Goal: Answer question/provide support: Share knowledge or assist other users

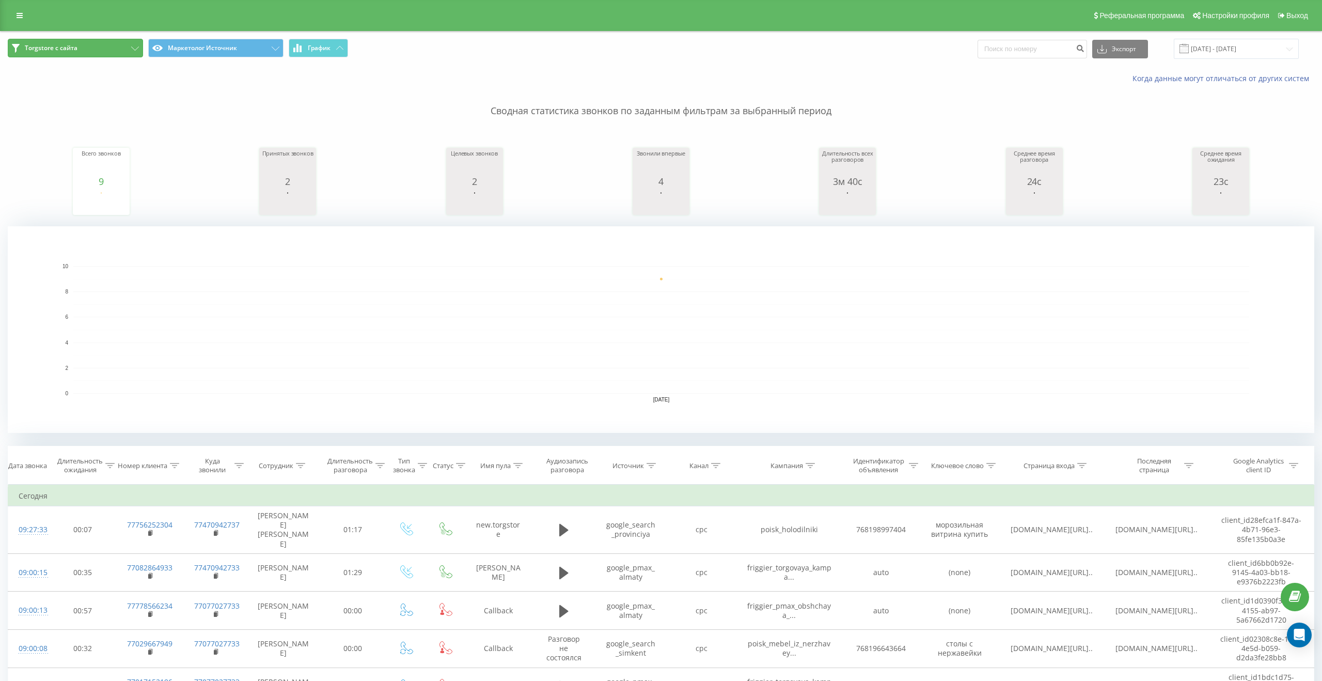
click at [130, 49] on button "Torgstore с сайта" at bounding box center [75, 48] width 135 height 19
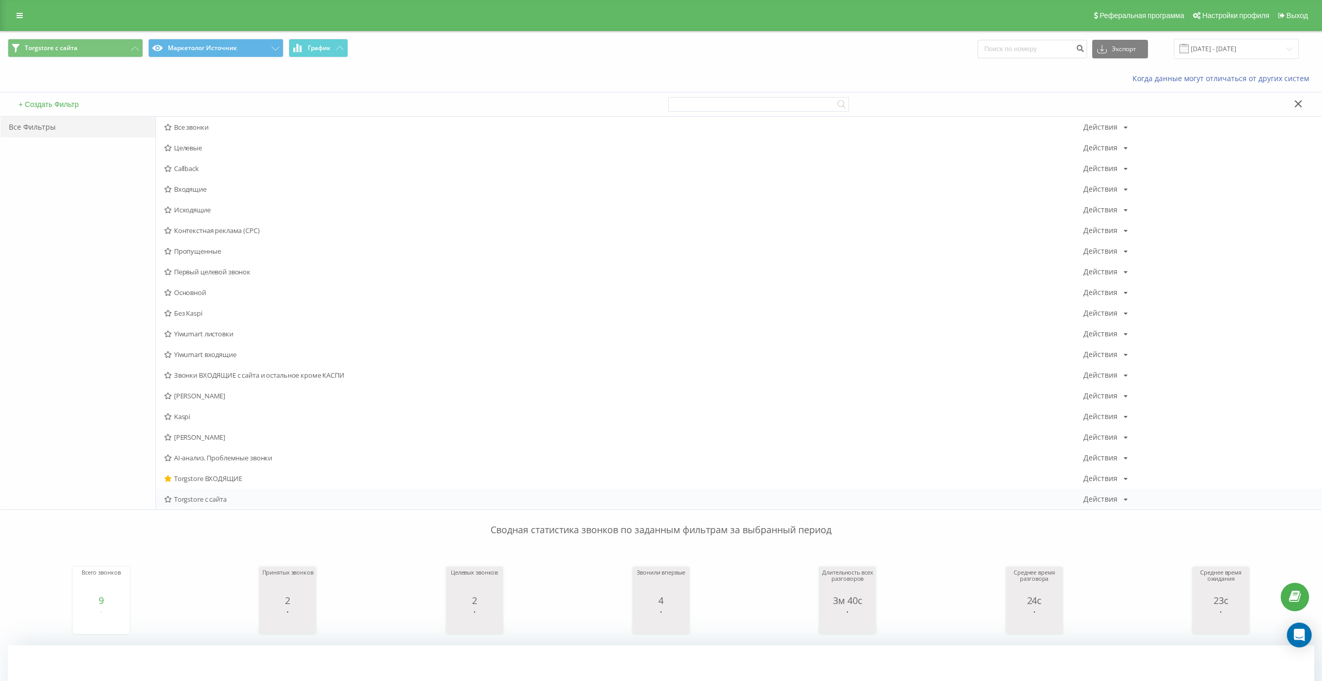
click at [192, 495] on span "Torgstore с сайта" at bounding box center [623, 498] width 919 height 7
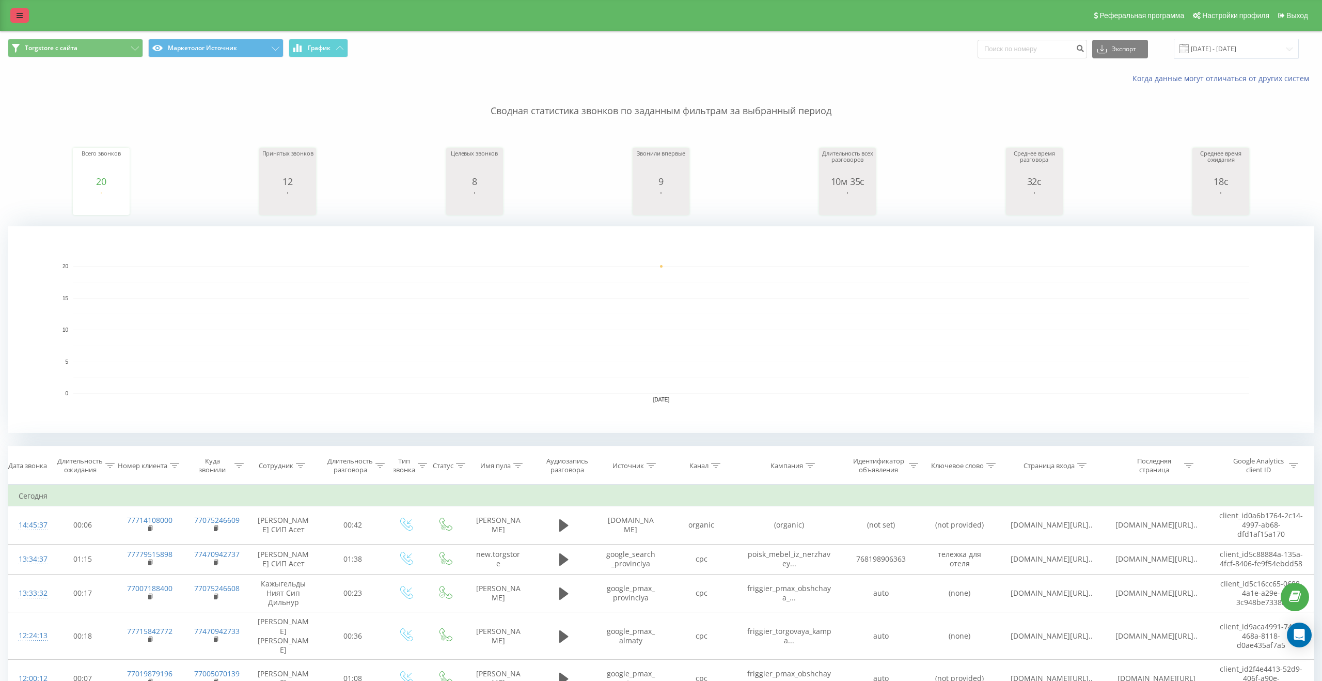
click at [17, 18] on icon at bounding box center [20, 15] width 6 height 7
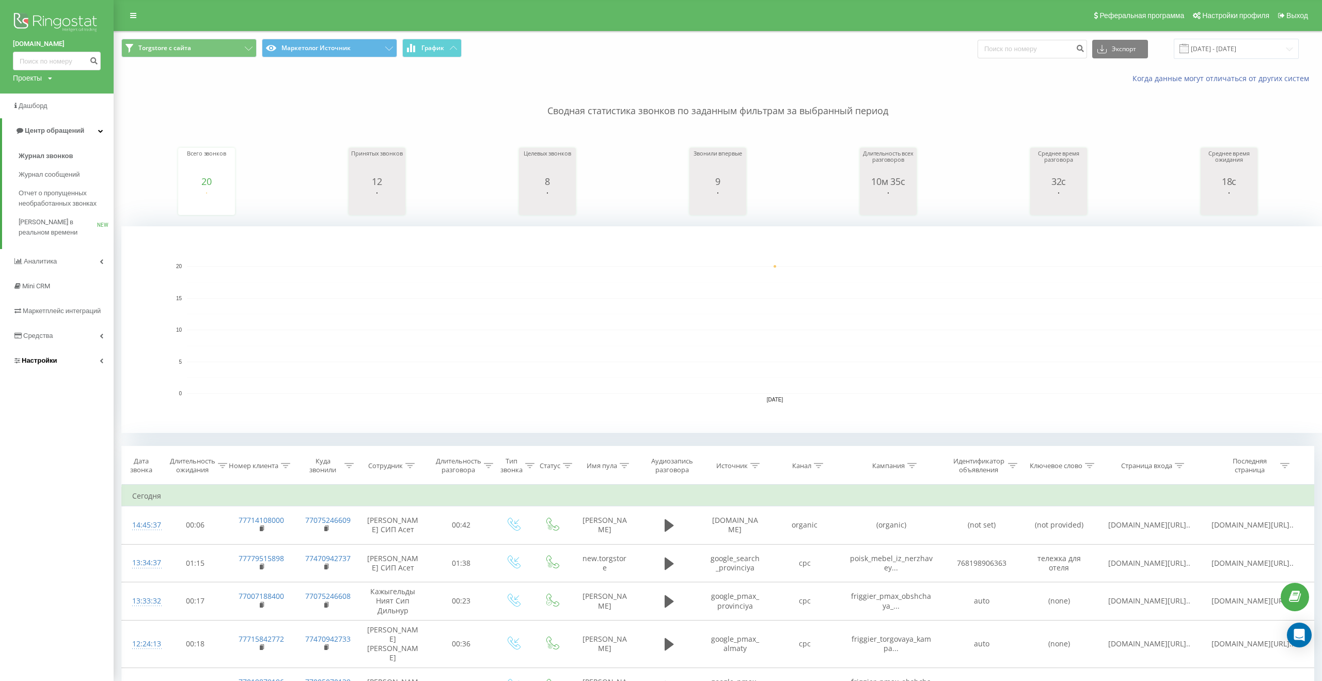
click at [33, 364] on span "Настройки" at bounding box center [40, 360] width 36 height 8
click at [34, 425] on span "Коллтрекинг" at bounding box center [48, 420] width 42 height 10
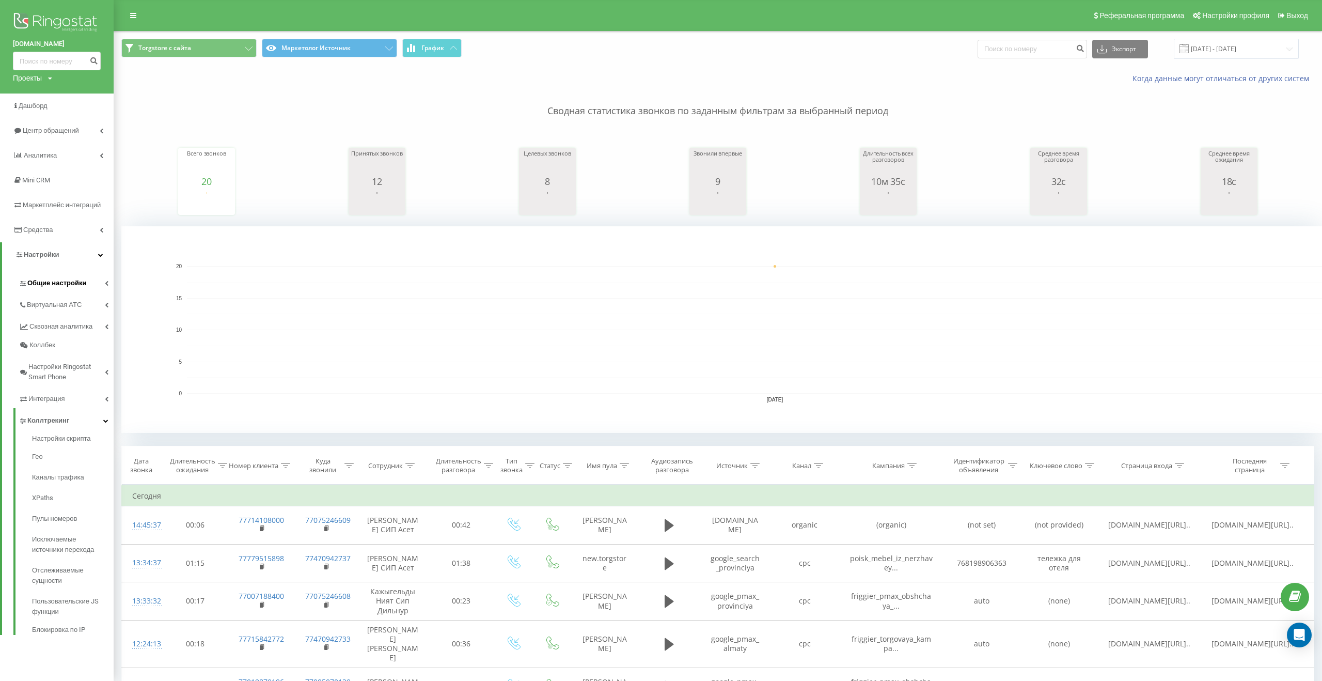
click at [61, 290] on link "Общие настройки" at bounding box center [66, 282] width 95 height 22
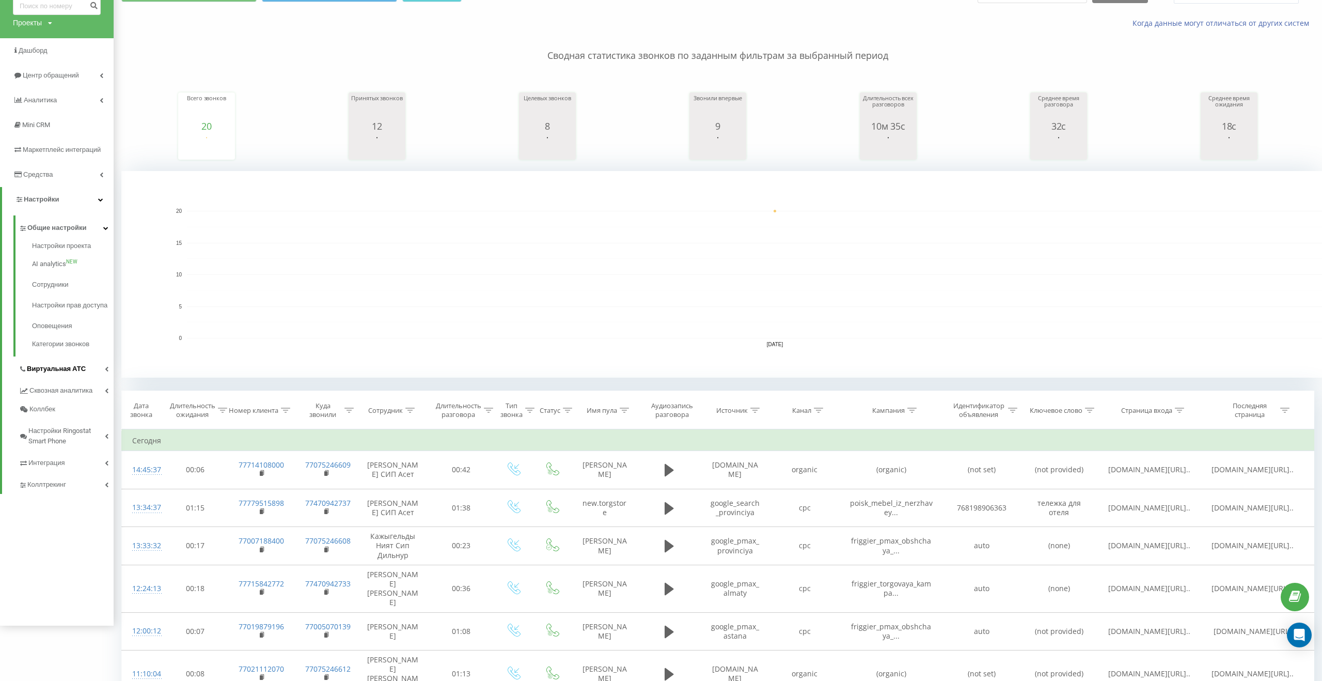
scroll to position [56, 0]
click at [51, 489] on span "Коллтрекинг" at bounding box center [48, 483] width 42 height 10
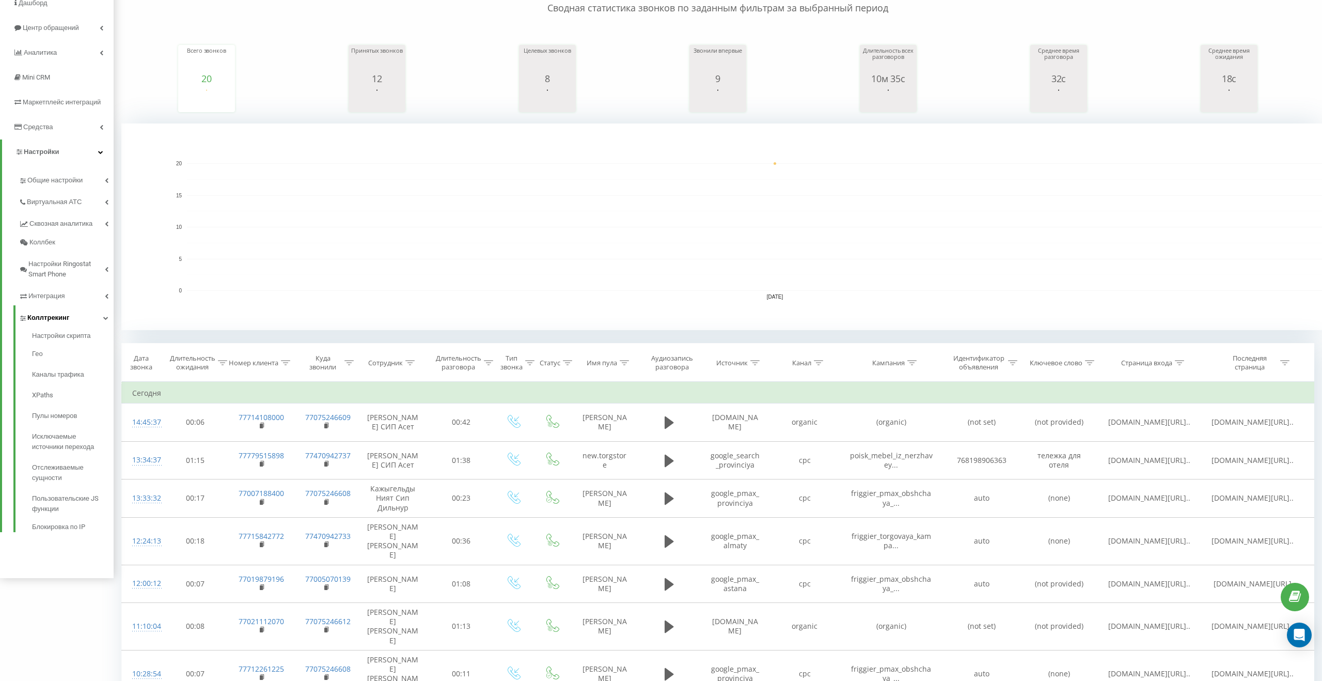
scroll to position [103, 0]
click at [73, 299] on link "Интеграция" at bounding box center [66, 294] width 95 height 22
click at [106, 199] on icon at bounding box center [107, 201] width 4 height 5
click at [53, 329] on span "SIP аккаунты" at bounding box center [53, 330] width 43 height 10
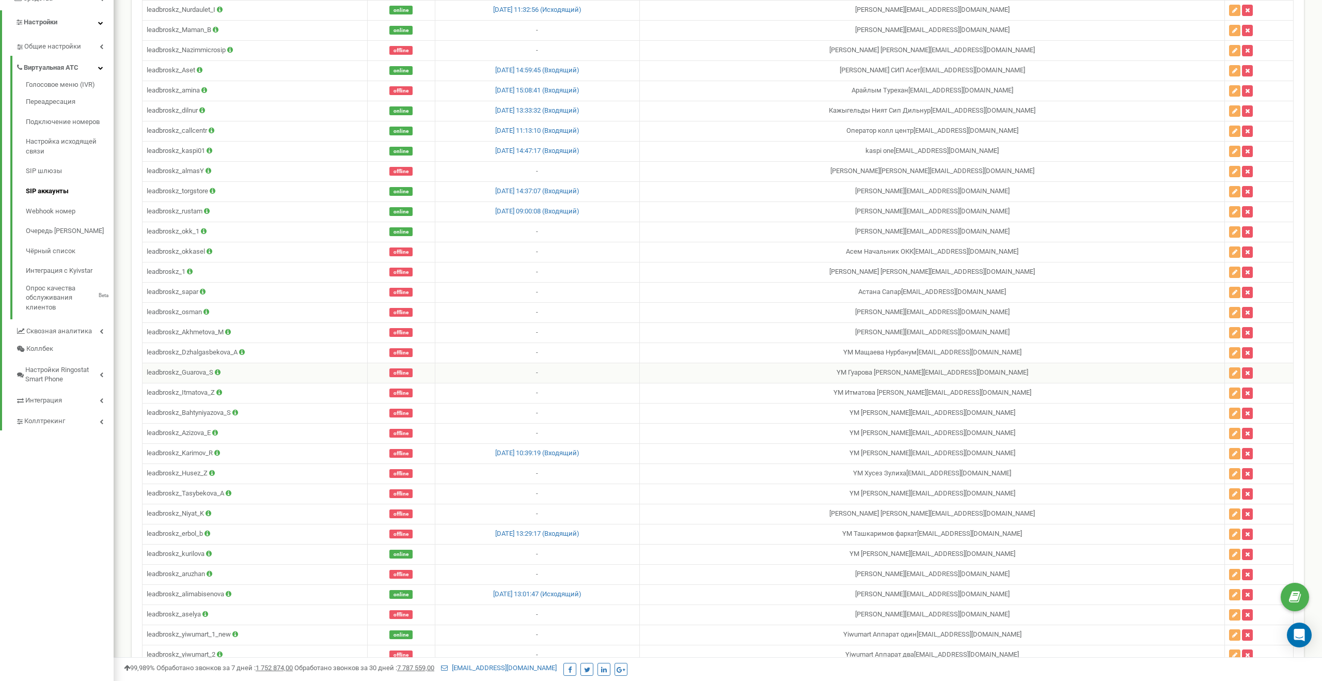
scroll to position [369, 0]
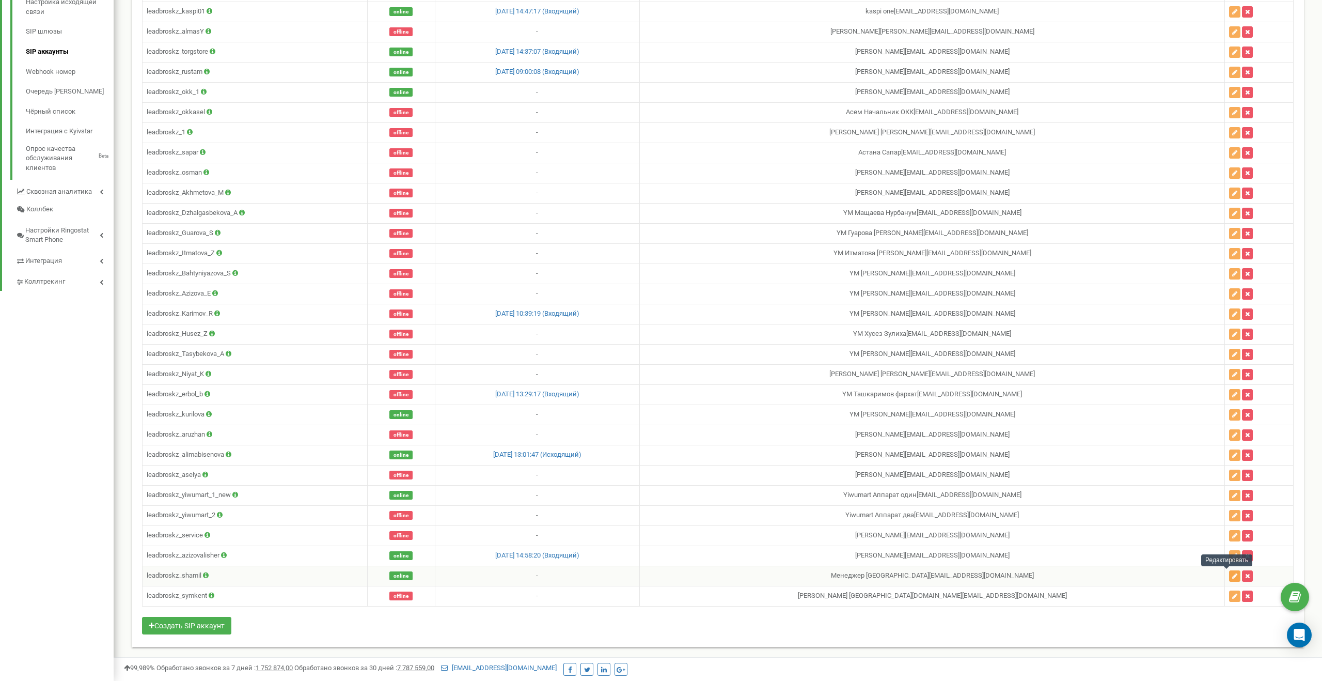
click at [1232, 575] on icon "button" at bounding box center [1234, 576] width 5 height 6
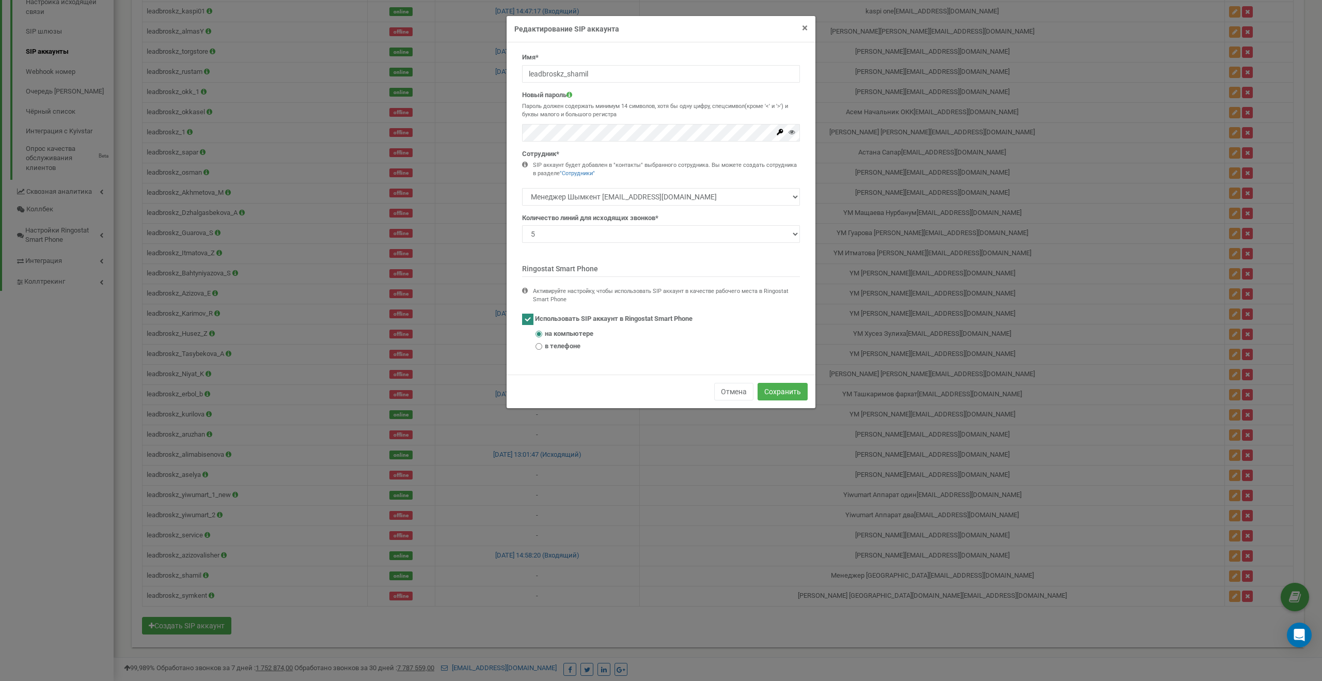
click at [807, 29] on span "×" at bounding box center [805, 28] width 6 height 12
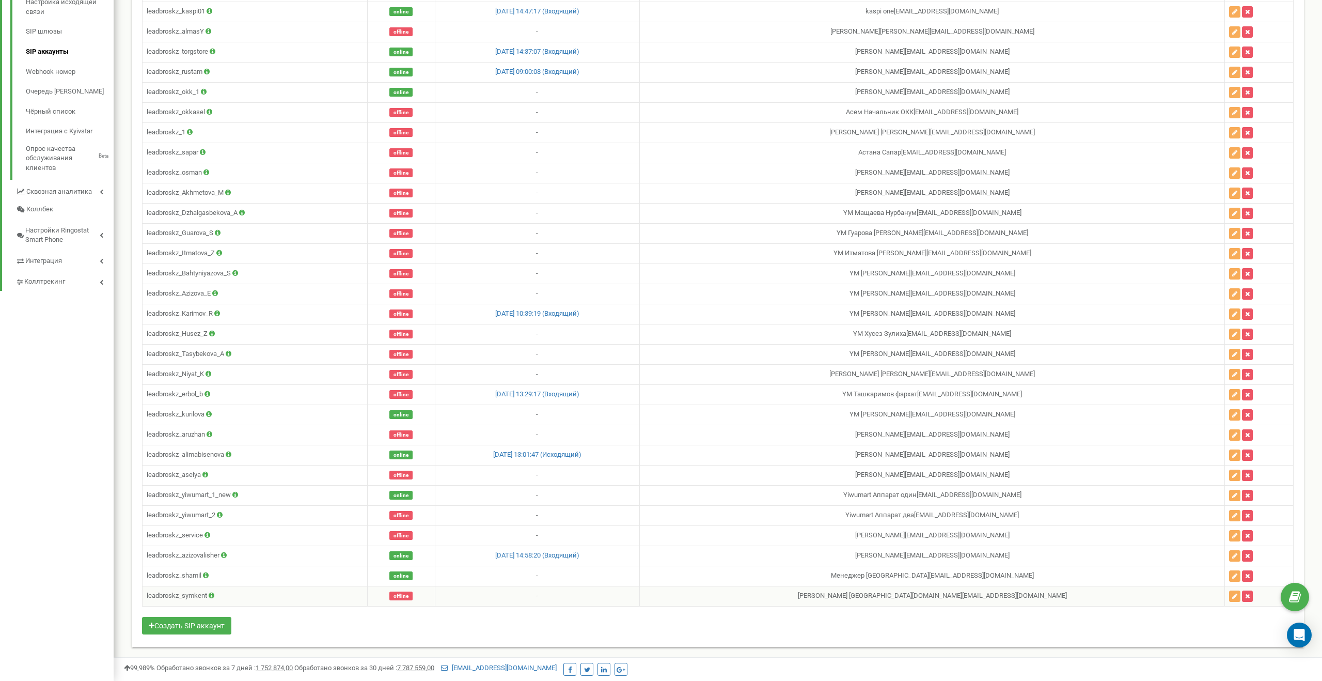
click at [196, 594] on td "leadbroskz_symkent" at bounding box center [255, 596] width 225 height 20
click at [211, 597] on icon at bounding box center [212, 595] width 6 height 7
click at [258, 531] on div at bounding box center [253, 535] width 9 height 9
click at [1231, 598] on button "button" at bounding box center [1234, 595] width 11 height 11
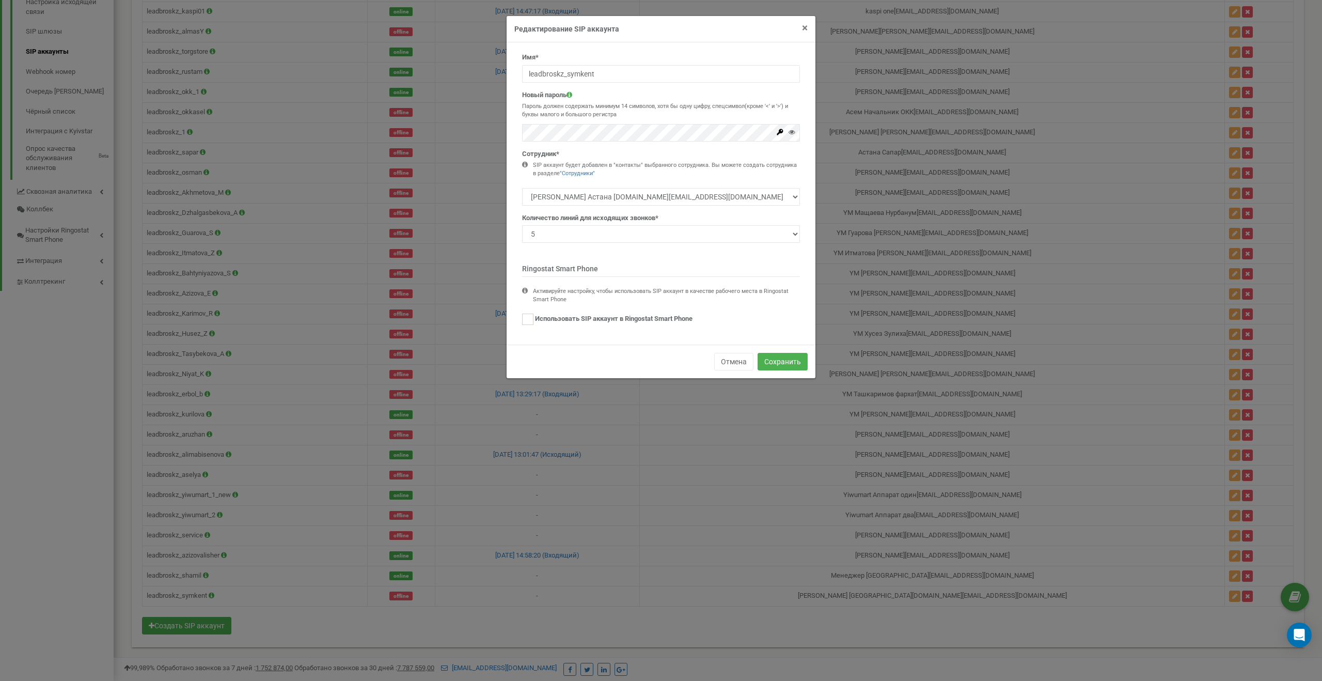
click at [806, 26] on span "×" at bounding box center [805, 28] width 6 height 12
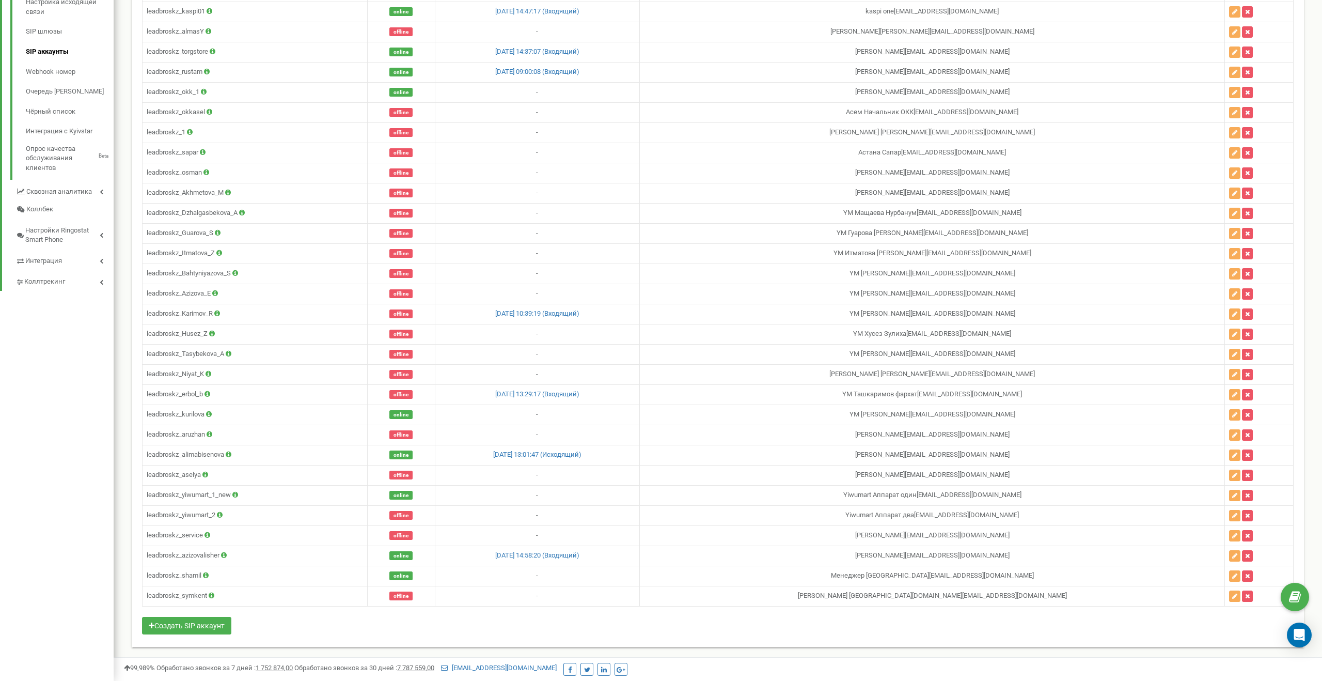
click at [211, 593] on icon at bounding box center [212, 595] width 6 height 7
click at [193, 595] on td "leadbroskz_symkent Логин: leadbroskz_symkent Шлюз: sip.ringostat.com Номер порт…" at bounding box center [255, 596] width 225 height 20
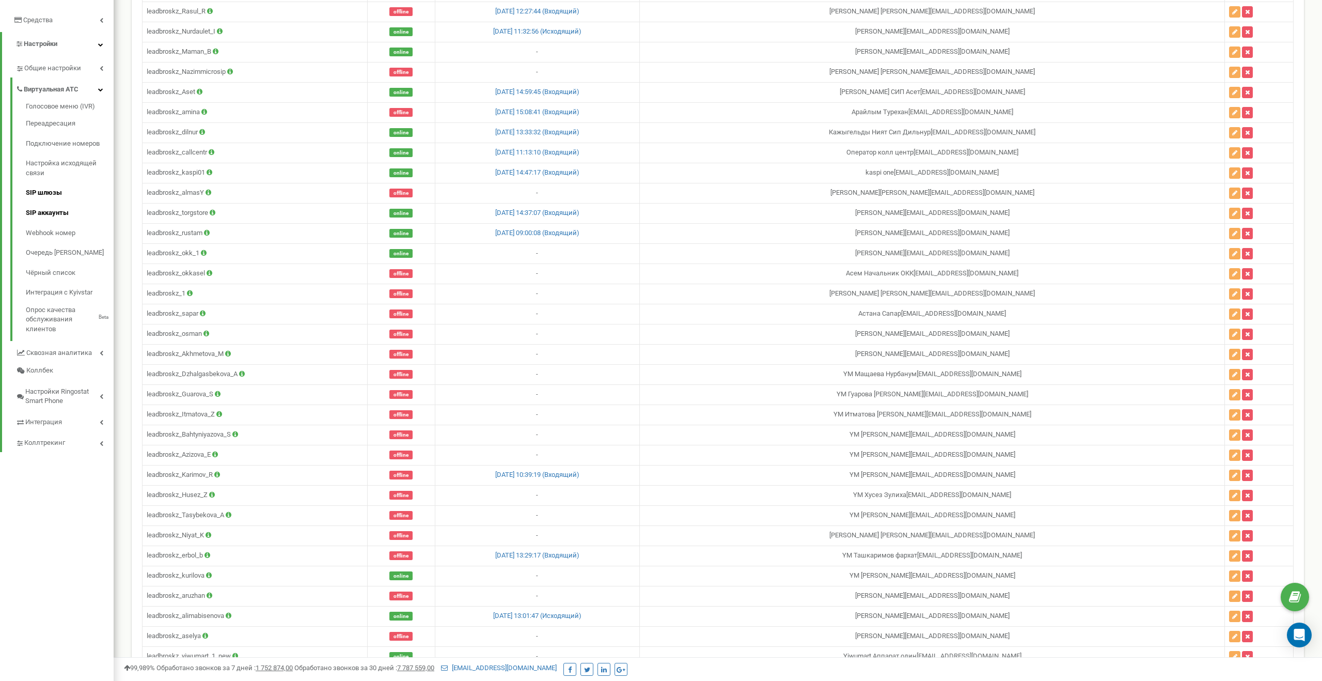
scroll to position [206, 0]
click at [35, 185] on link "SIP шлюзы" at bounding box center [70, 195] width 88 height 20
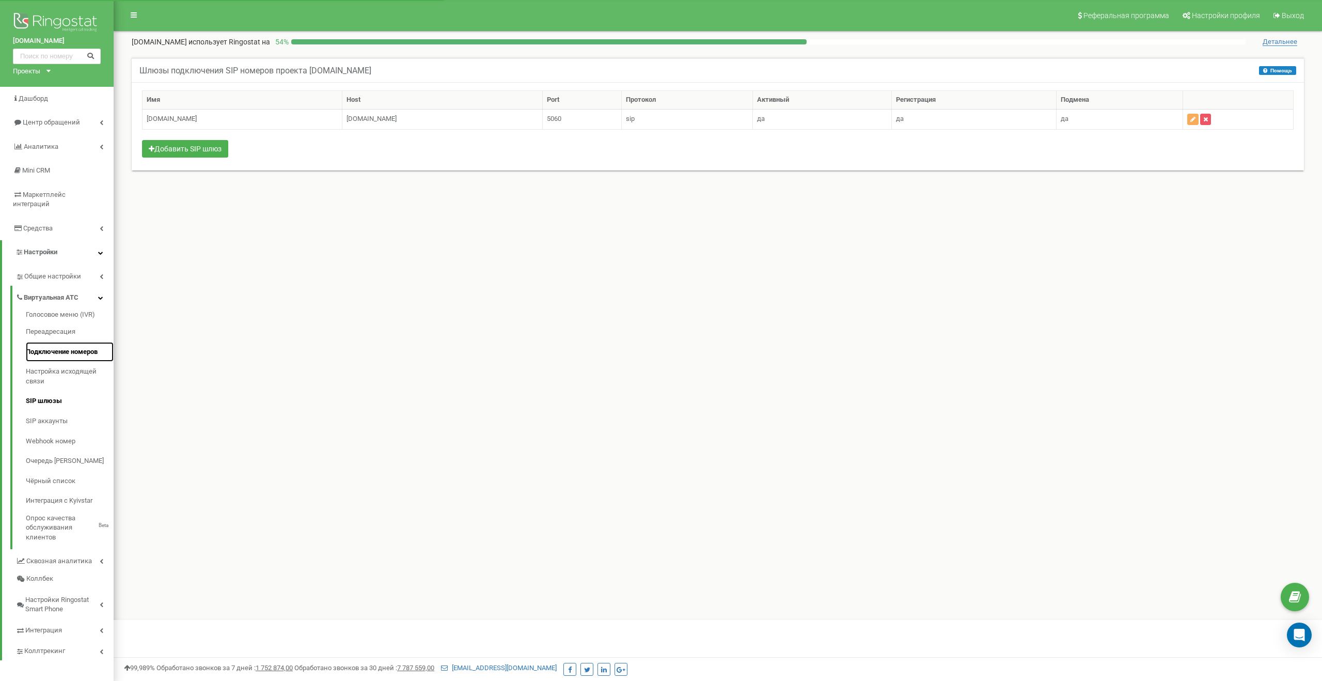
click at [38, 344] on link "Подключение номеров" at bounding box center [70, 352] width 88 height 20
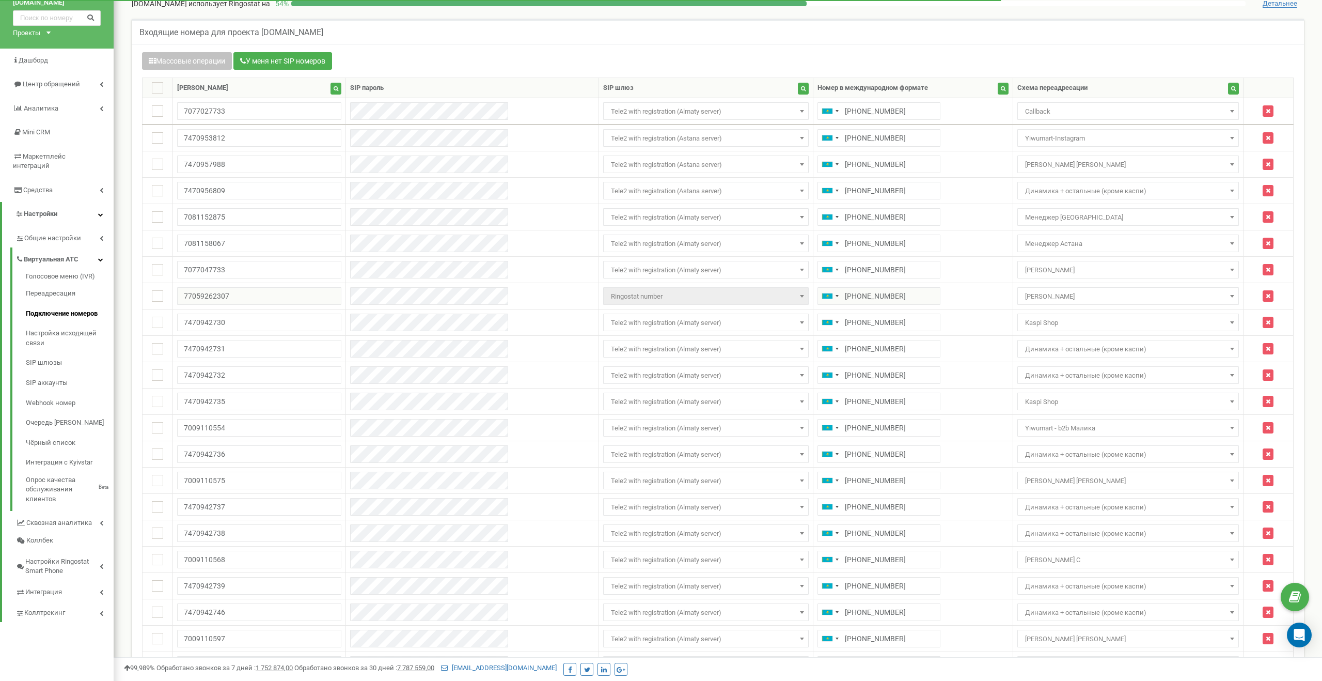
scroll to position [37, 0]
click at [1038, 249] on span "Менеджер Астана" at bounding box center [1128, 245] width 214 height 14
click at [911, 238] on td "+77081158067" at bounding box center [914, 244] width 200 height 26
click at [70, 374] on link "SIP аккаунты" at bounding box center [70, 384] width 88 height 20
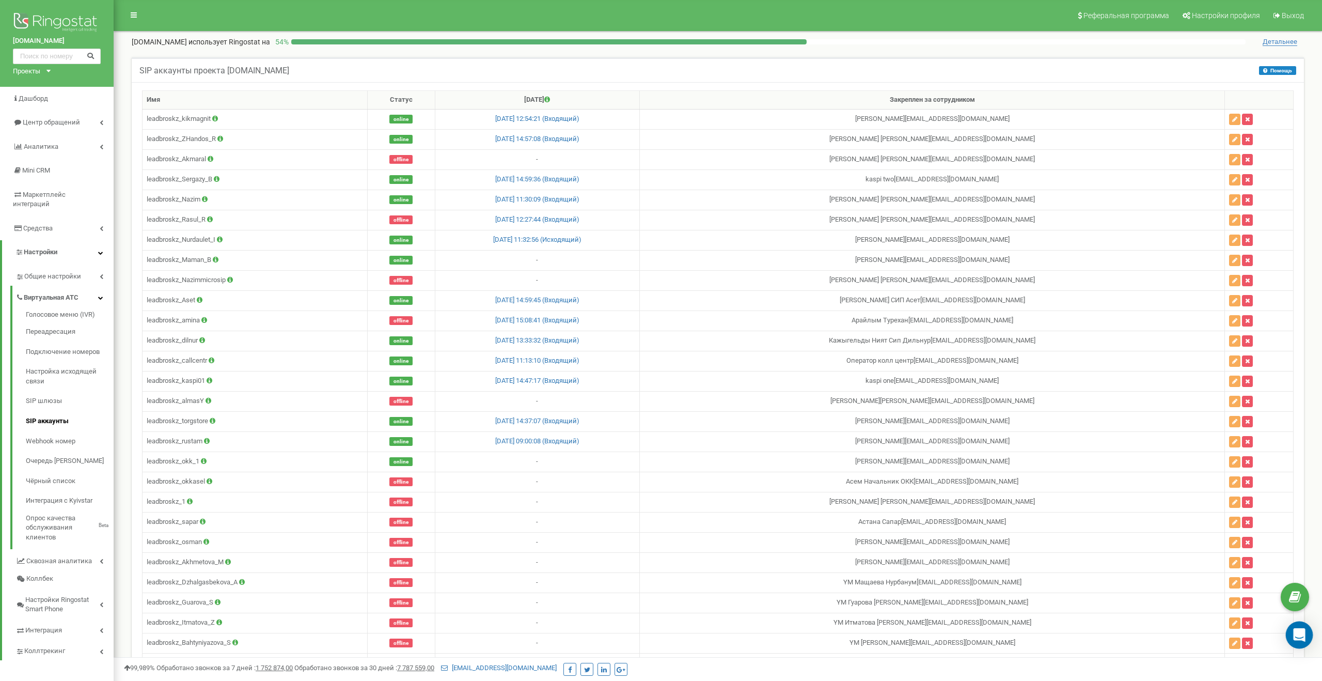
click at [1299, 629] on icon "Open Intercom Messenger" at bounding box center [1299, 634] width 13 height 13
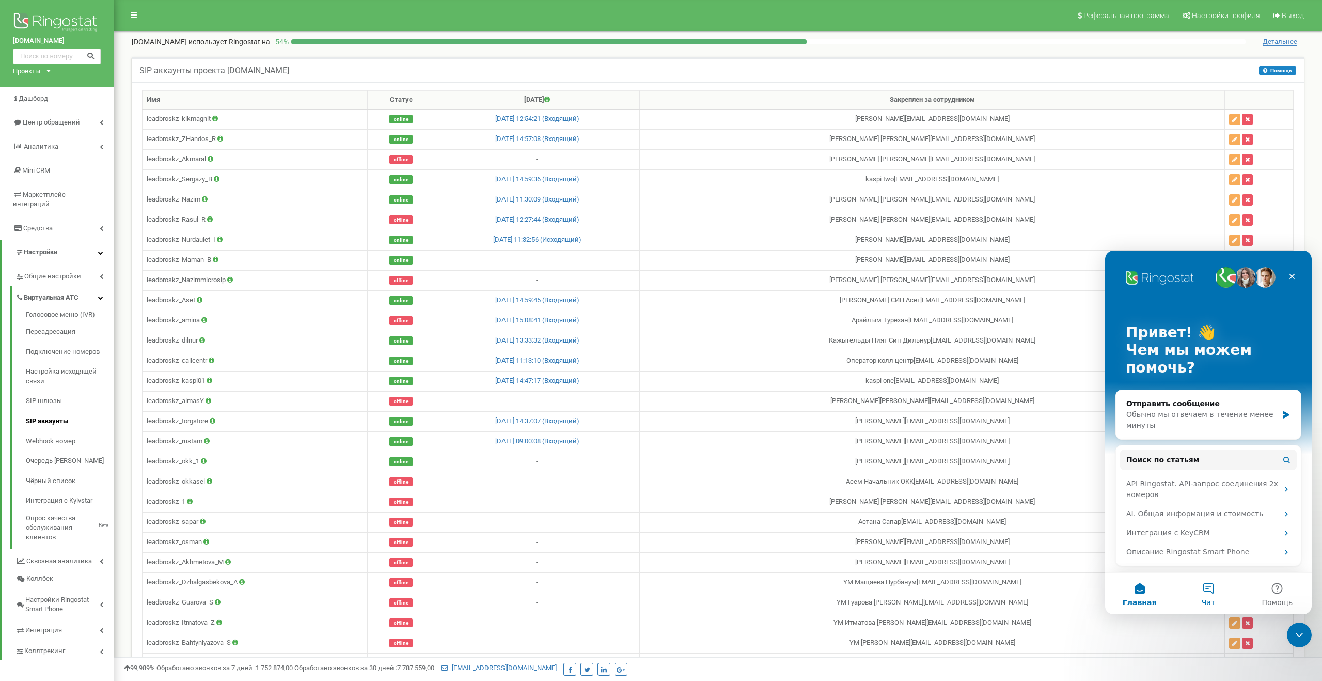
click at [1199, 591] on button "Чат" at bounding box center [1208, 593] width 69 height 41
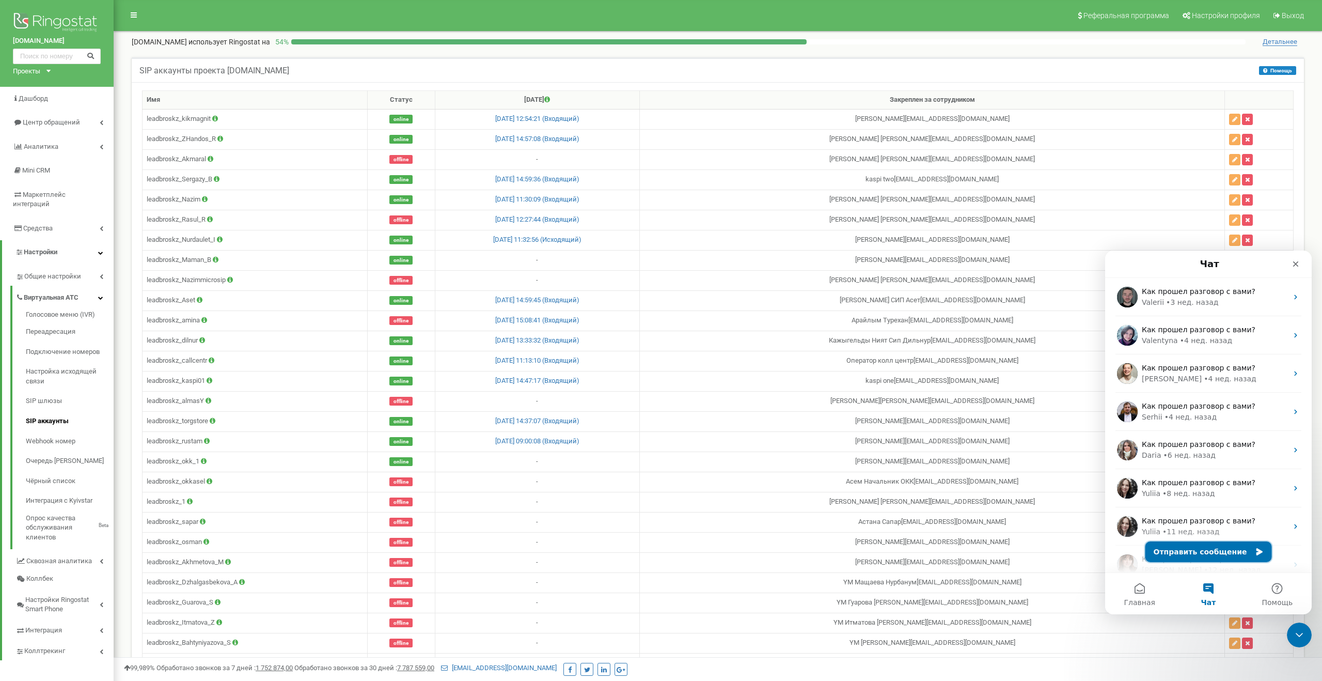
click at [1173, 552] on button "Отправить сообщение" at bounding box center [1209, 551] width 127 height 21
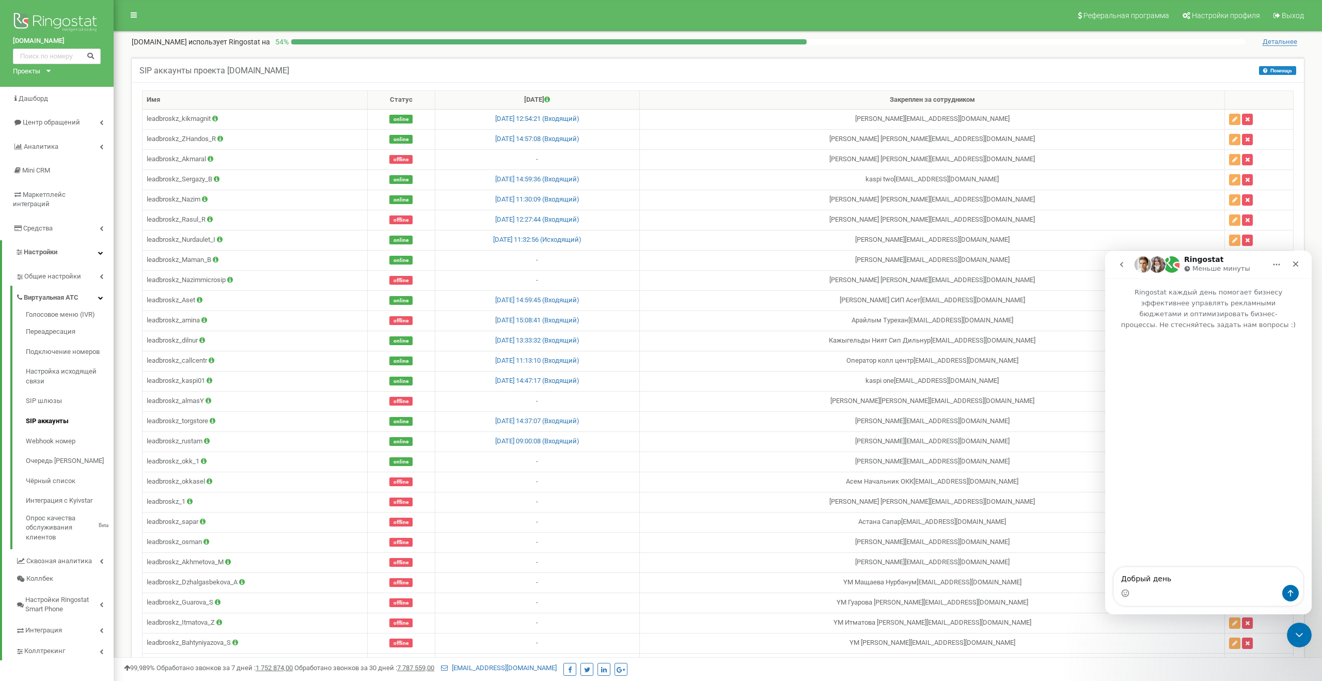
type textarea "Добрый день"
type textarea "По"
type textarea "П"
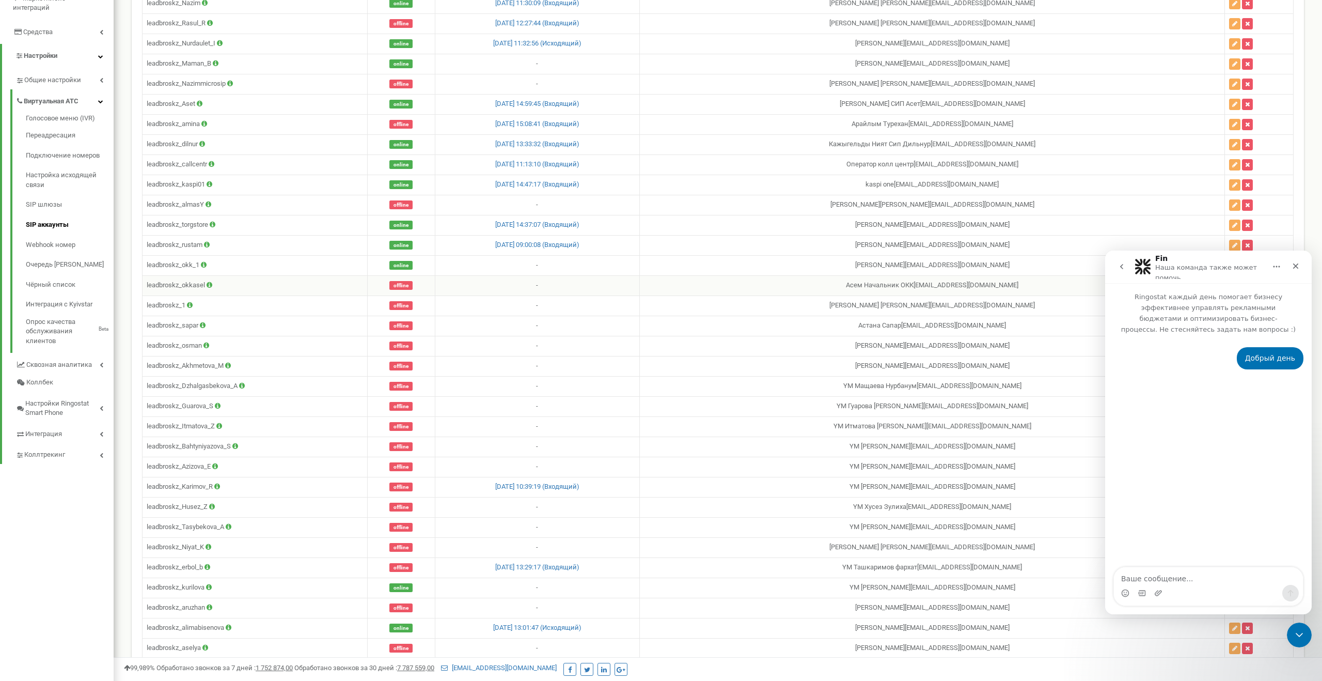
scroll to position [369, 0]
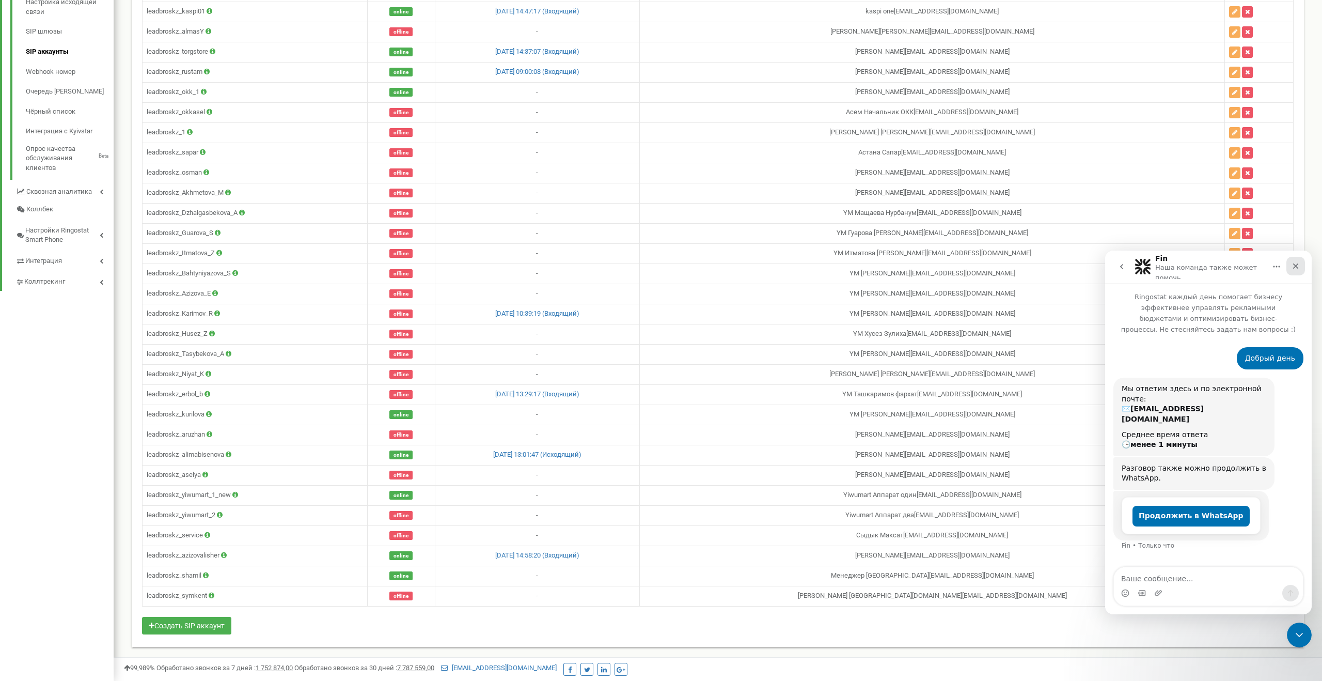
click at [1292, 262] on icon "Закрыть" at bounding box center [1296, 266] width 8 height 8
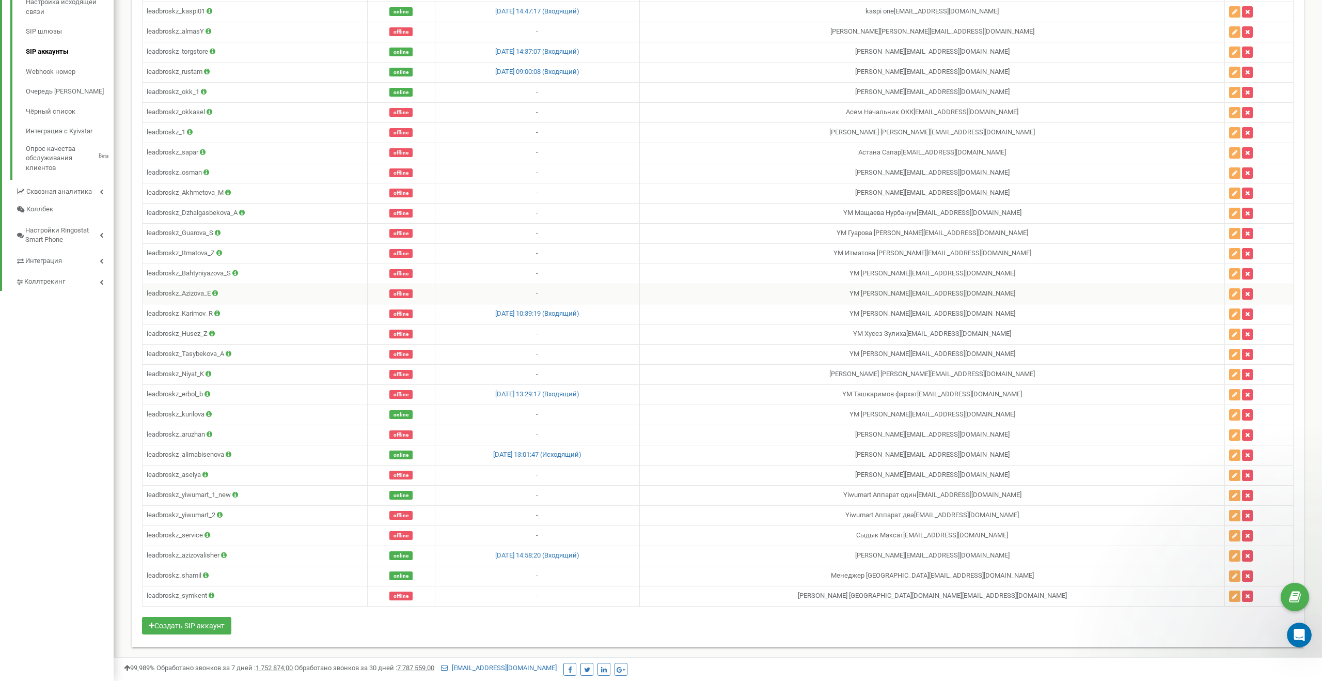
scroll to position [0, 0]
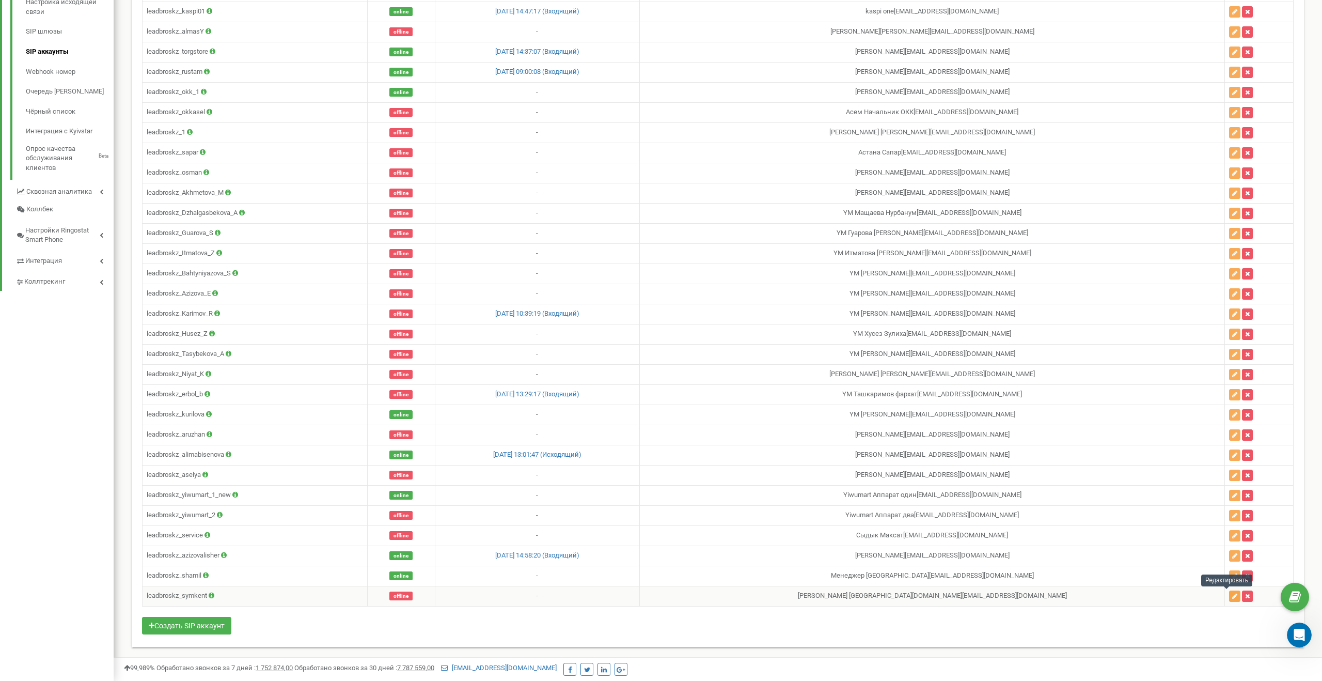
click at [1232, 597] on icon "button" at bounding box center [1234, 596] width 5 height 6
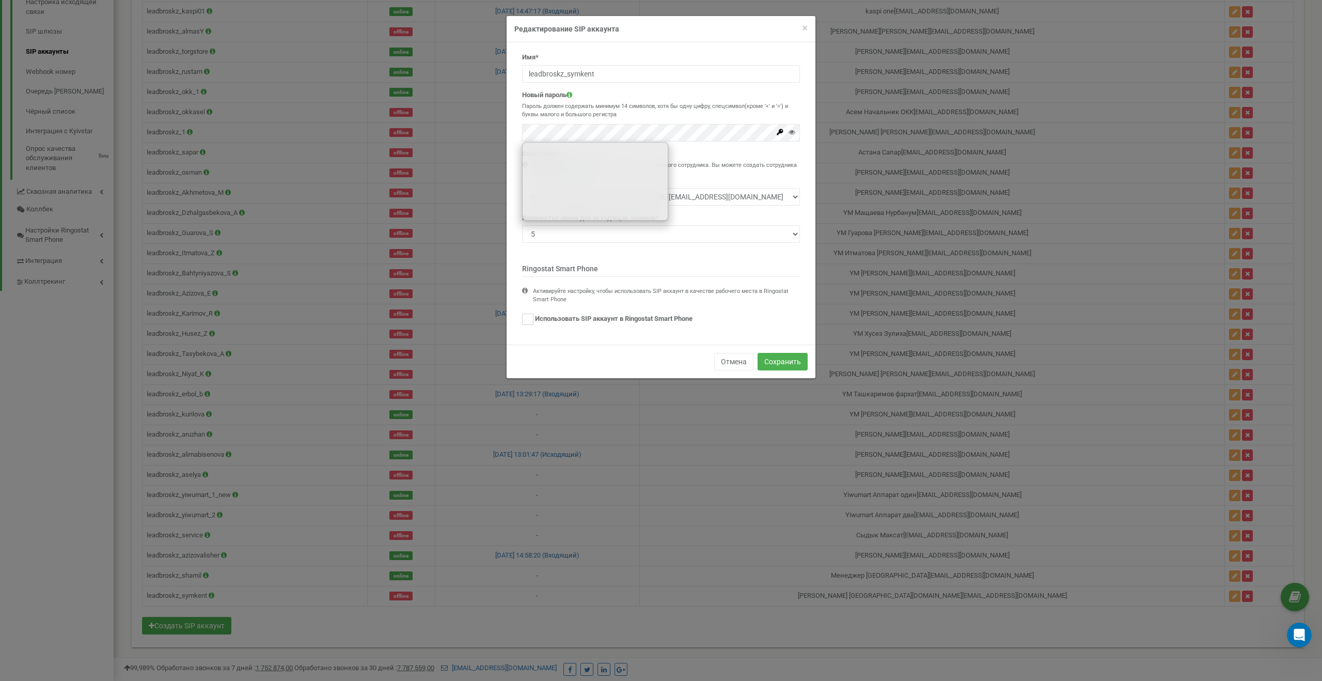
click at [657, 119] on div "Новый пароль Пароль должен содержать минимум 14 символов, хотя бы одну цифру, с…" at bounding box center [661, 115] width 278 height 51
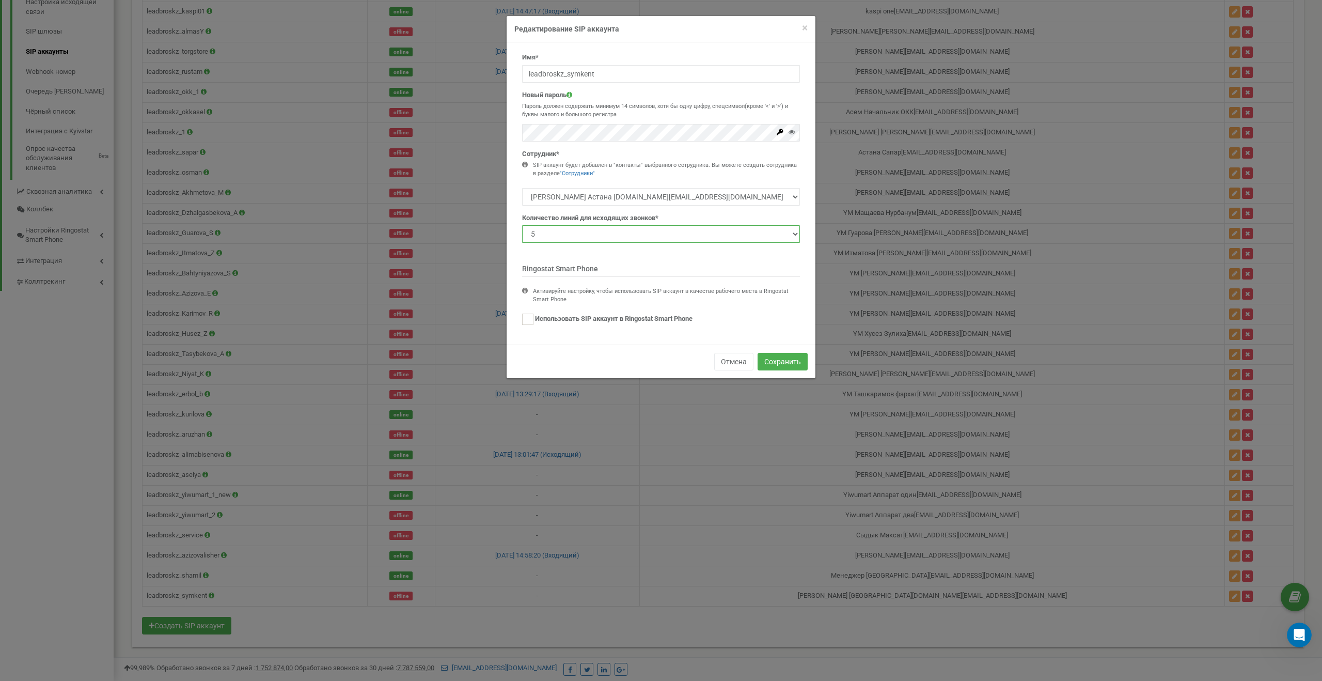
click at [620, 241] on select "1 2 3 4 5 10 20 50 100" at bounding box center [661, 234] width 278 height 18
click at [804, 30] on span "×" at bounding box center [805, 28] width 6 height 12
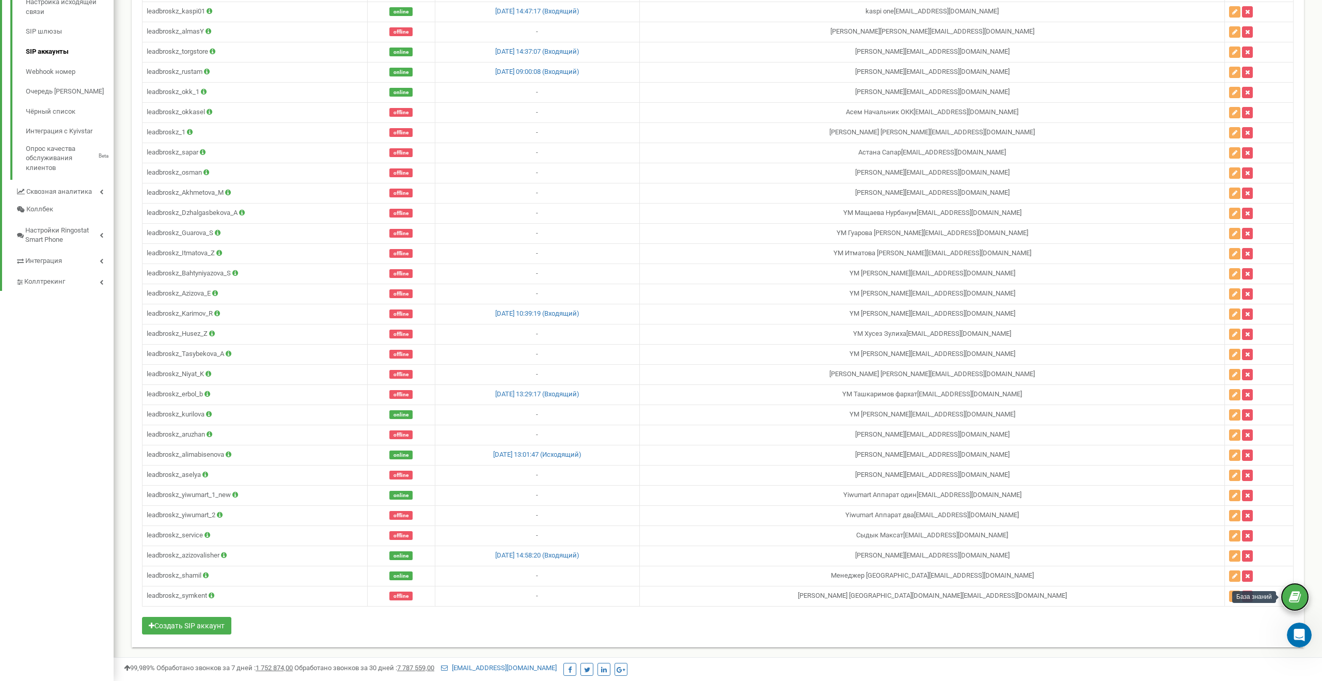
click at [1292, 603] on icon at bounding box center [1295, 596] width 12 height 15
click at [1231, 597] on button "button" at bounding box center [1234, 595] width 11 height 11
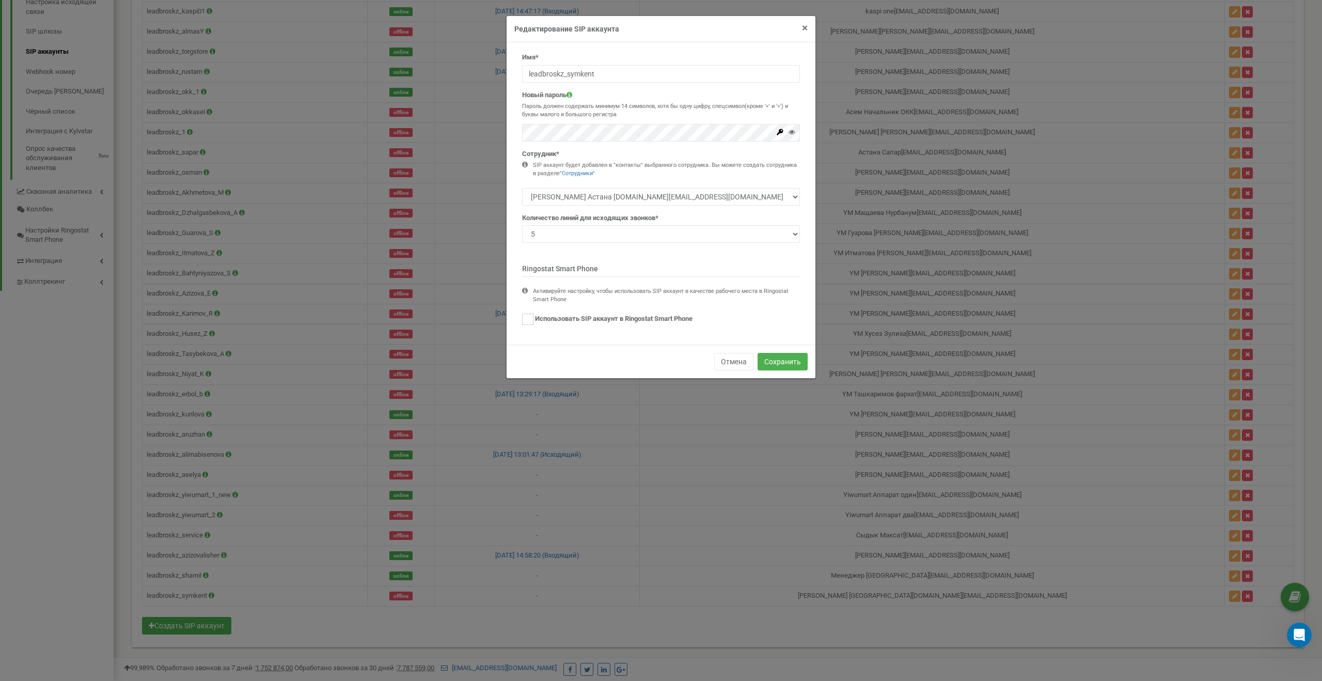
click at [806, 24] on span "×" at bounding box center [805, 28] width 6 height 12
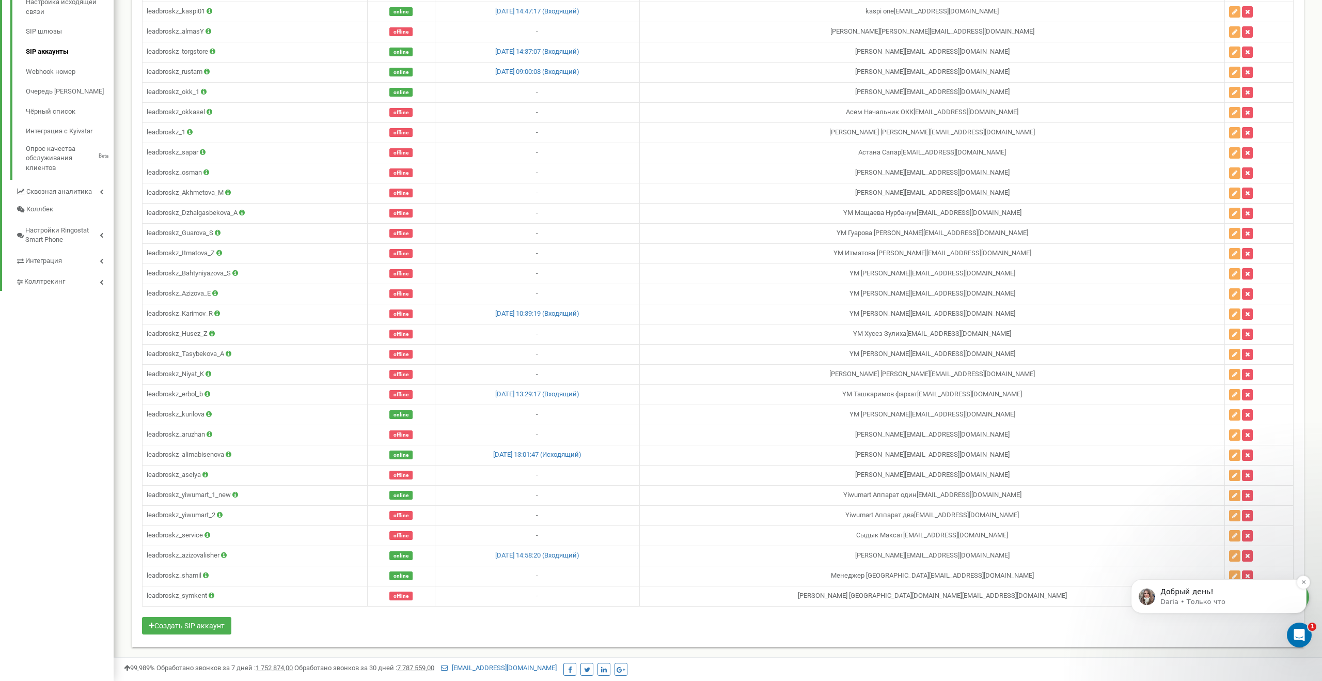
click at [1173, 605] on p "Daria • Только что" at bounding box center [1227, 601] width 133 height 9
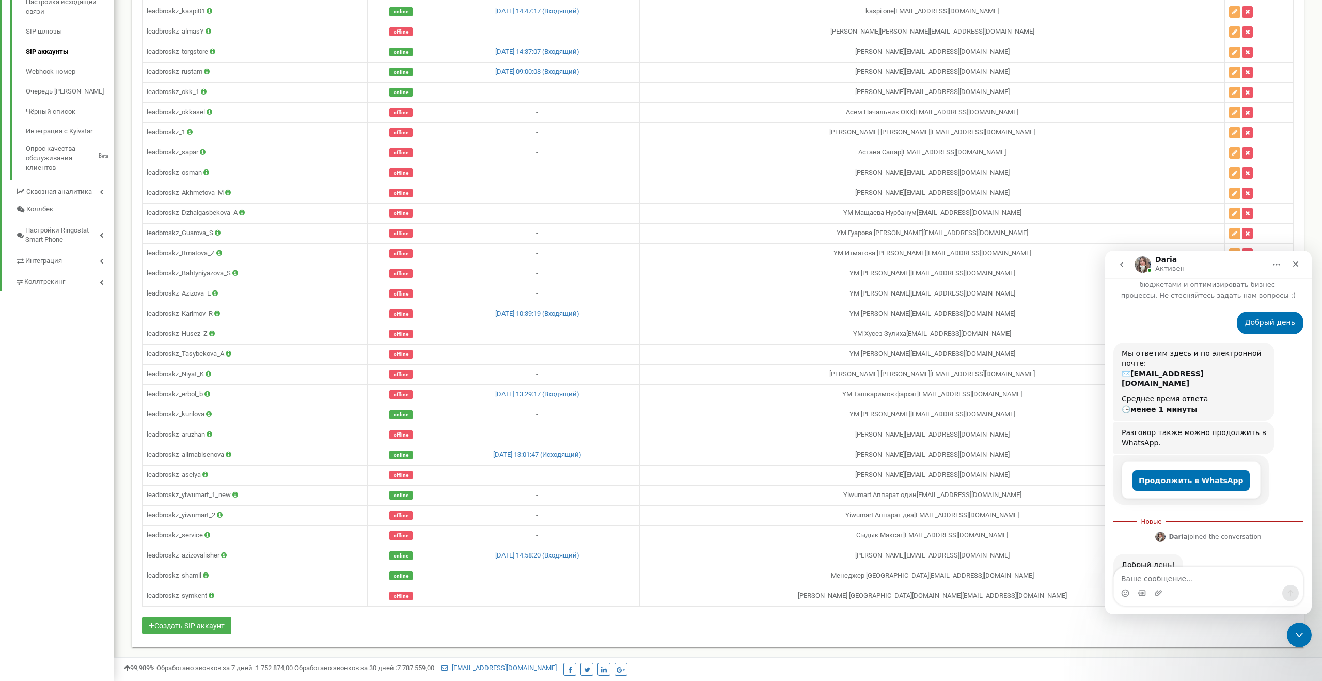
scroll to position [72, 0]
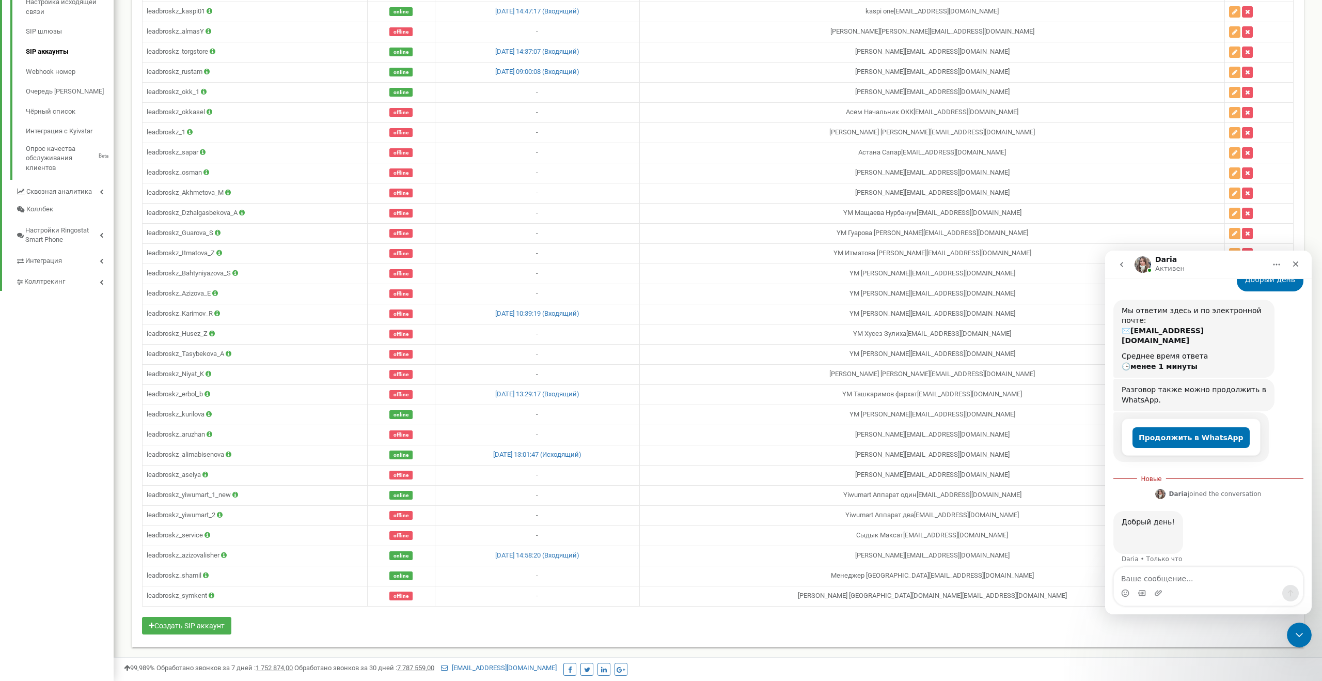
click at [1148, 575] on textarea "Ваше сообщение..." at bounding box center [1208, 576] width 189 height 18
type textarea "G"
type textarea "Помогите пожалуйста настроить IP телефонию"
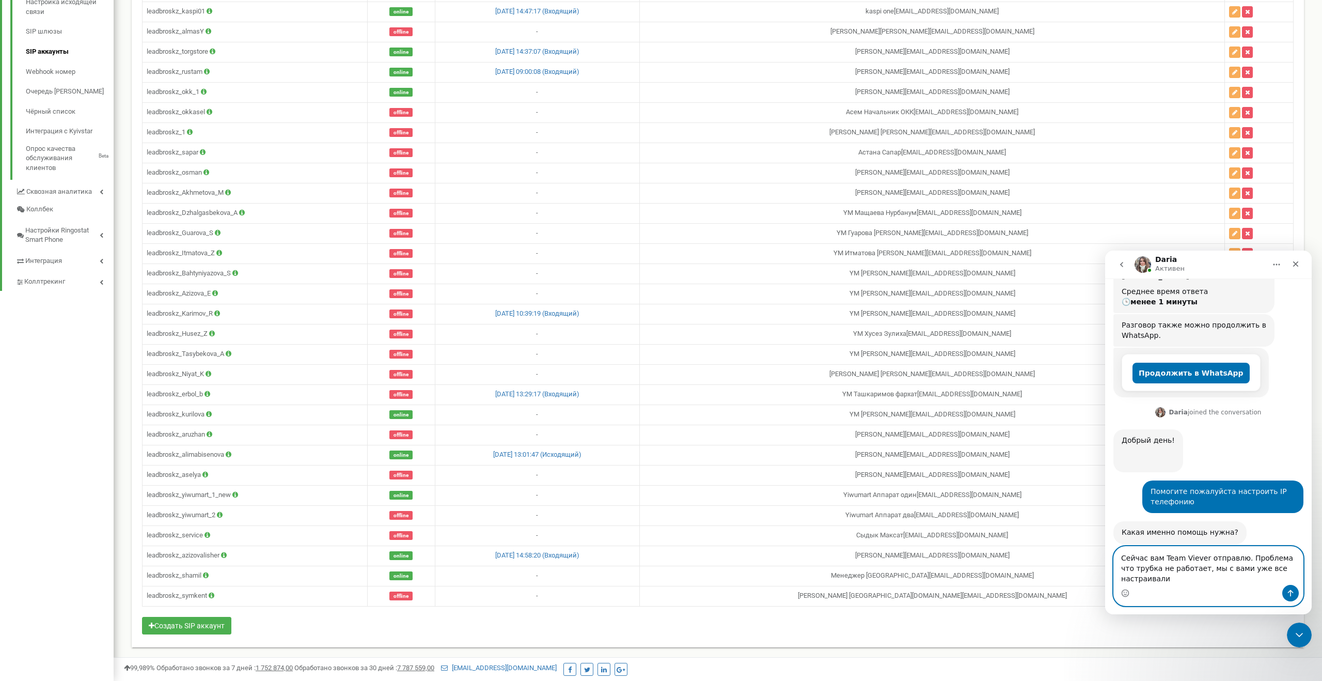
scroll to position [147, 0]
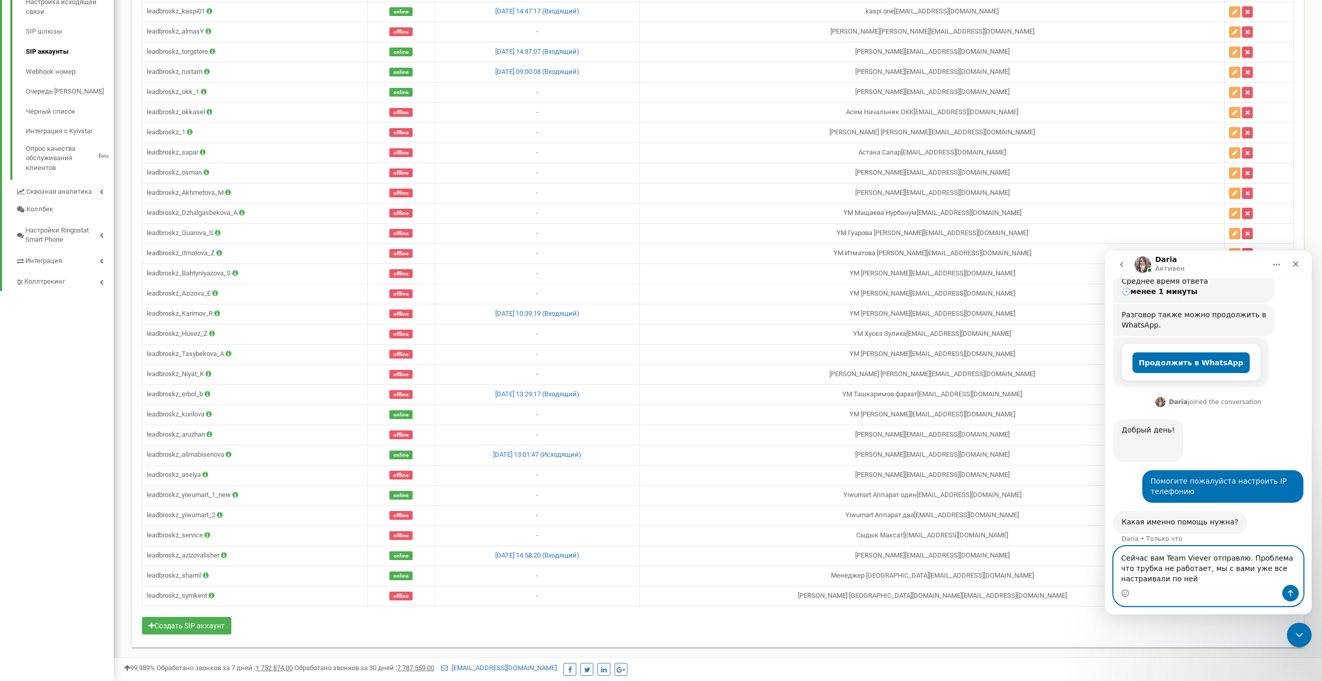
type textarea "Сейчас вам Team Viever отправлю. Проблема что трубка не работает, мы с вами уже…"
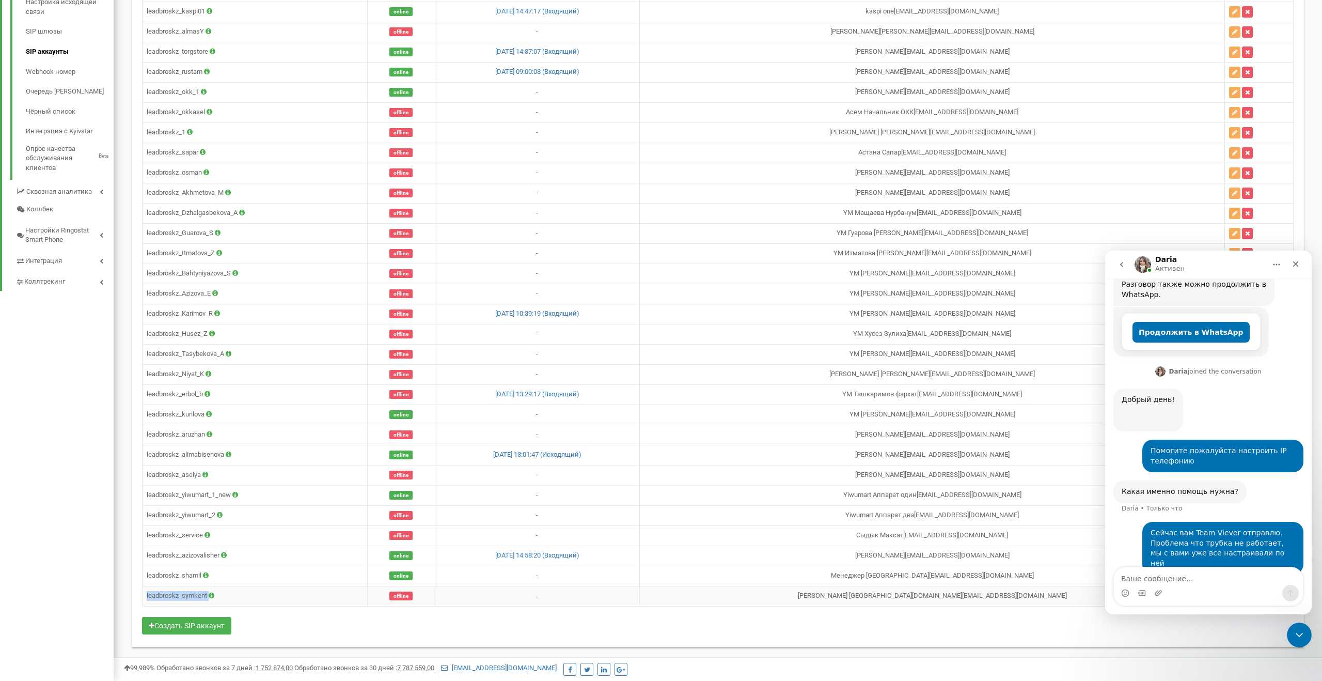
drag, startPoint x: 146, startPoint y: 592, endPoint x: 215, endPoint y: 599, distance: 70.1
click at [215, 599] on td "leadbroskz_symkent" at bounding box center [255, 596] width 225 height 20
copy td "leadbroskz_symkent"
click at [1151, 578] on textarea "Ваше сообщение..." at bounding box center [1208, 576] width 189 height 18
paste textarea "leadbroskz_symkent"
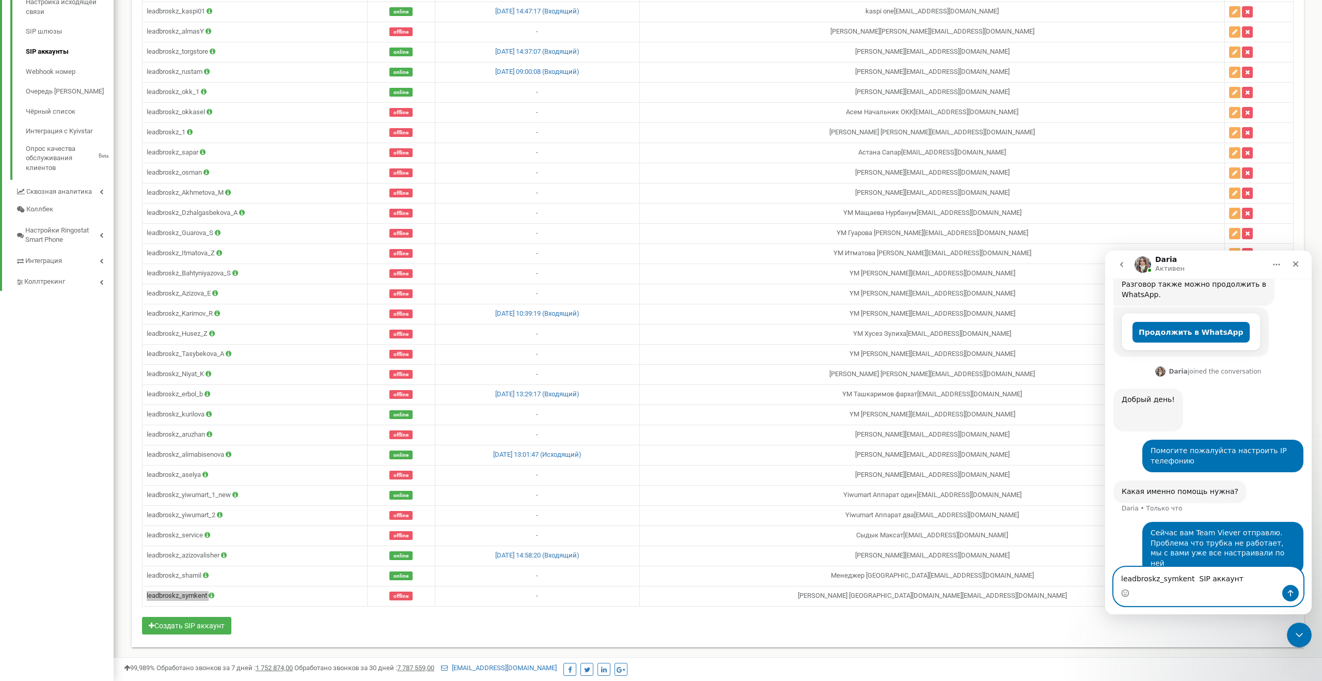
type textarea "leadbroskz_symkent SIP аккаунт"
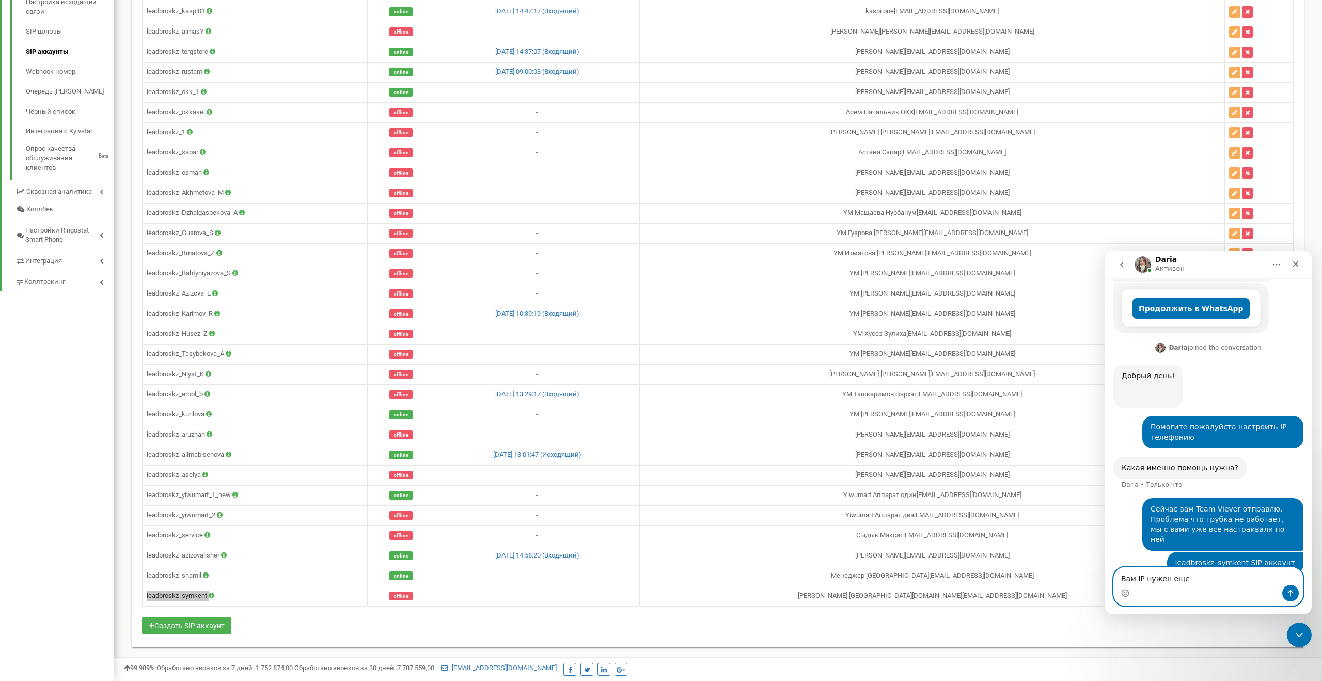
type textarea "Вам IP нужен еще?"
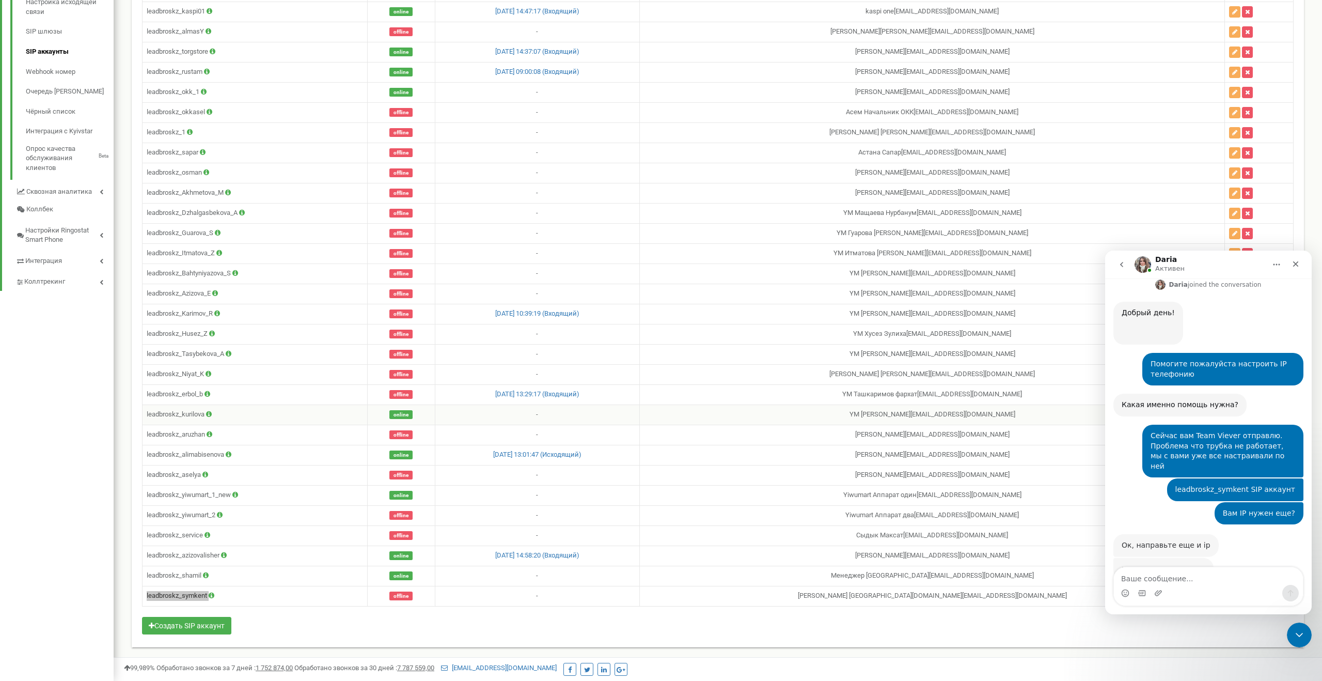
scroll to position [279, 0]
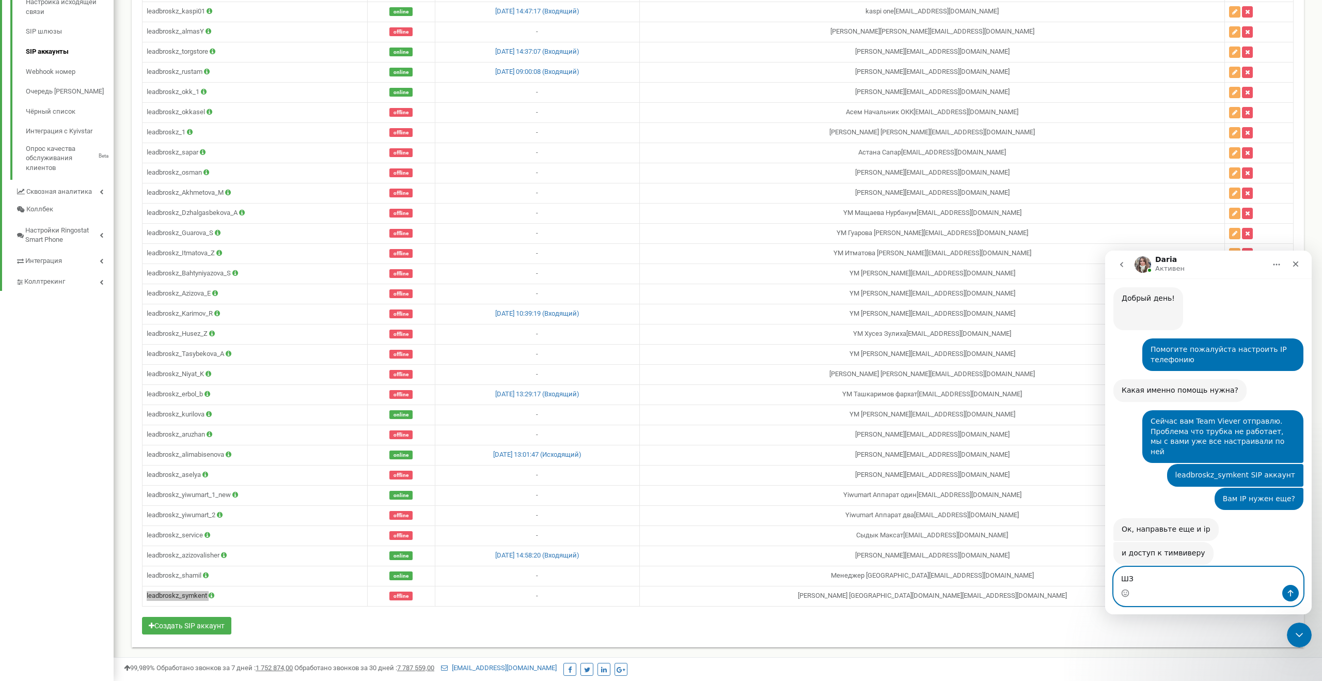
type textarea "Ш"
paste textarea "192.168.1.105"
type textarea "IP [TECHNICAL_ID]"
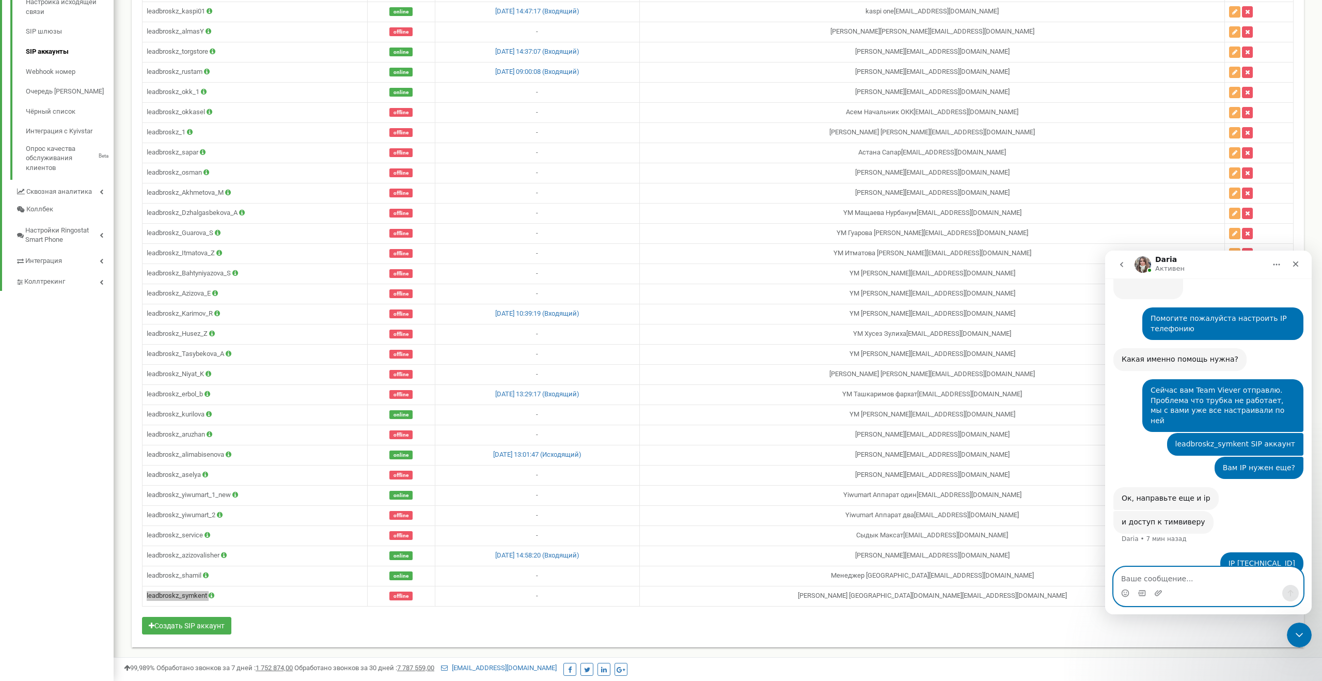
type textarea "К"
type textarea "469190331 ttq7xnuk"
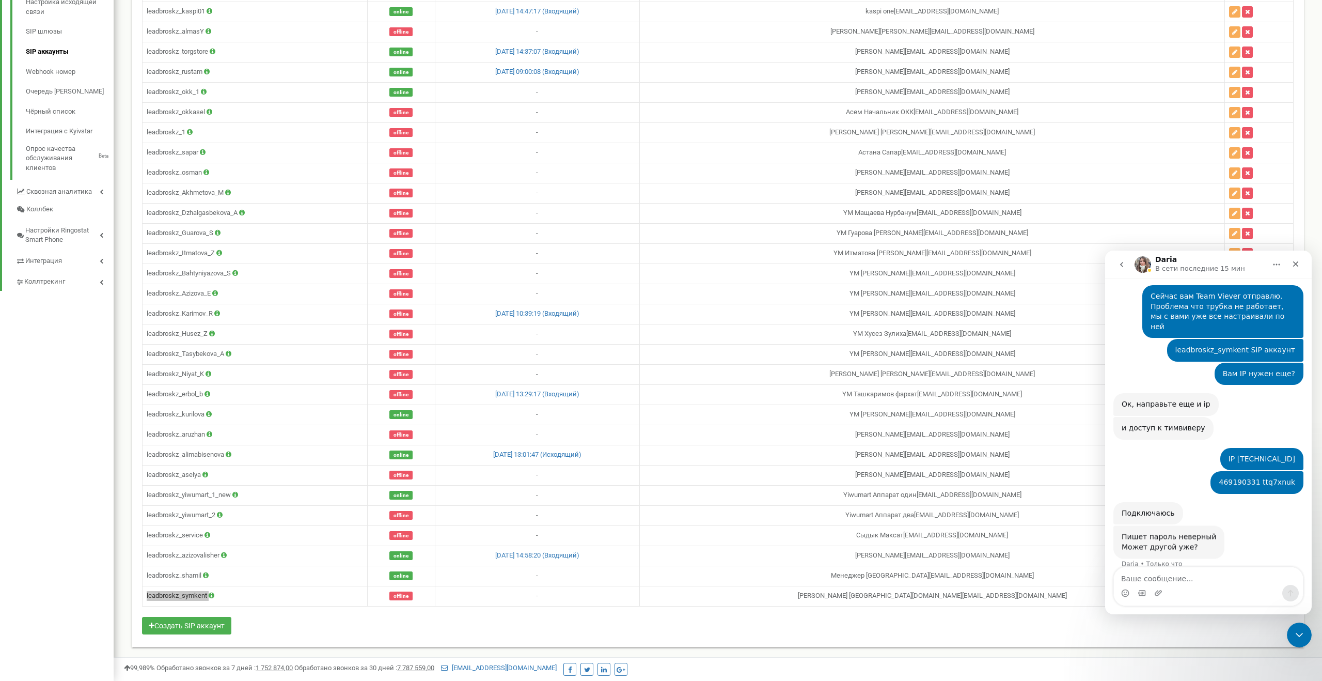
scroll to position [398, 0]
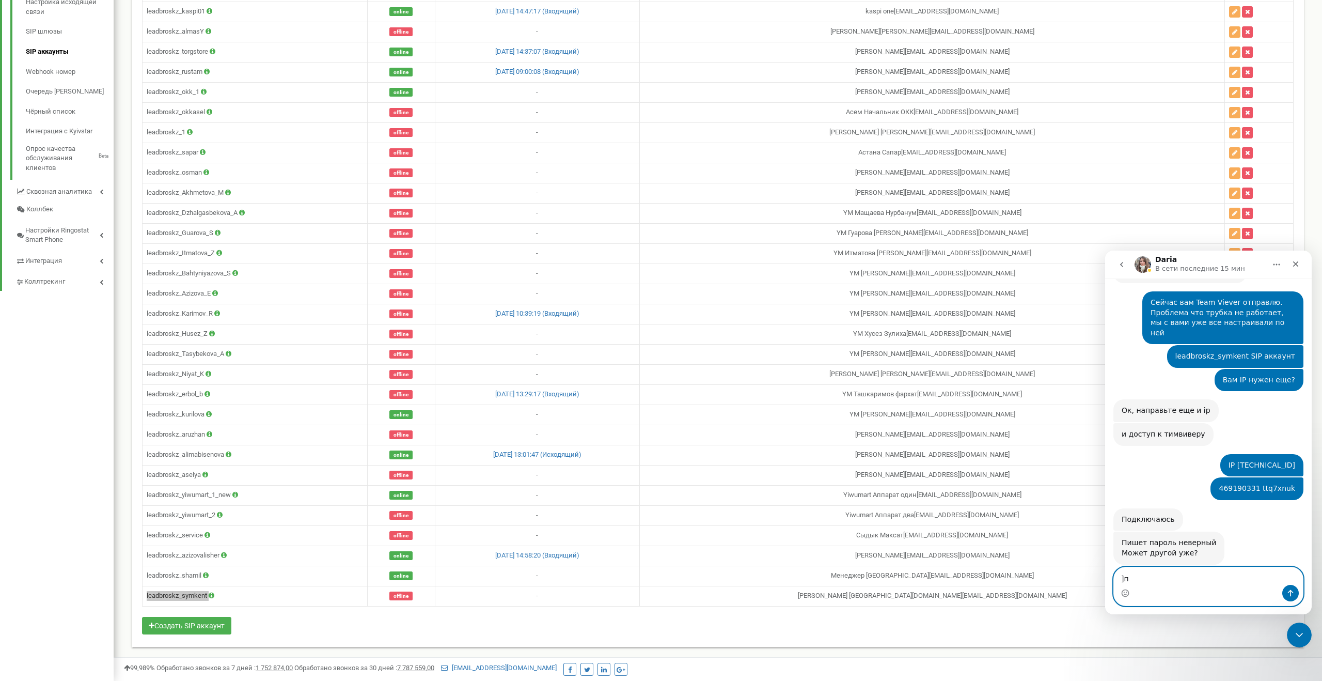
type textarea "]"
type textarea "Пароль"
type textarea "Когда через iP входите?"
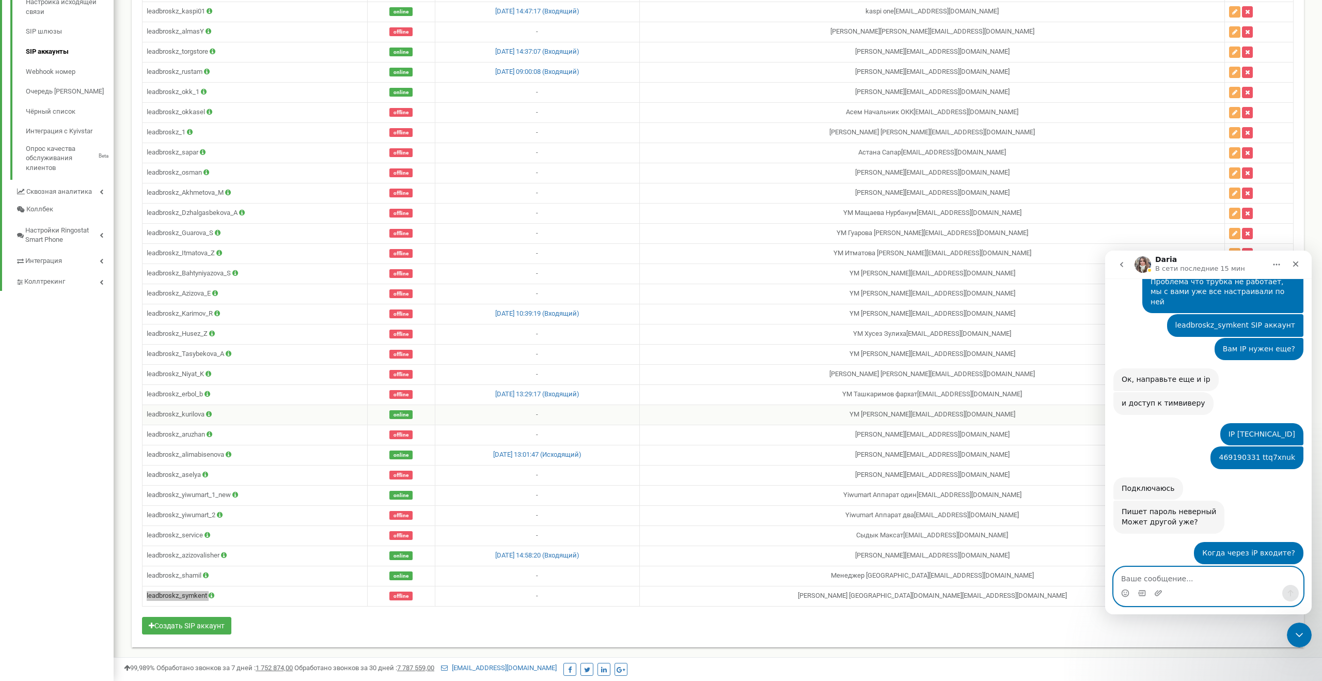
scroll to position [460, 0]
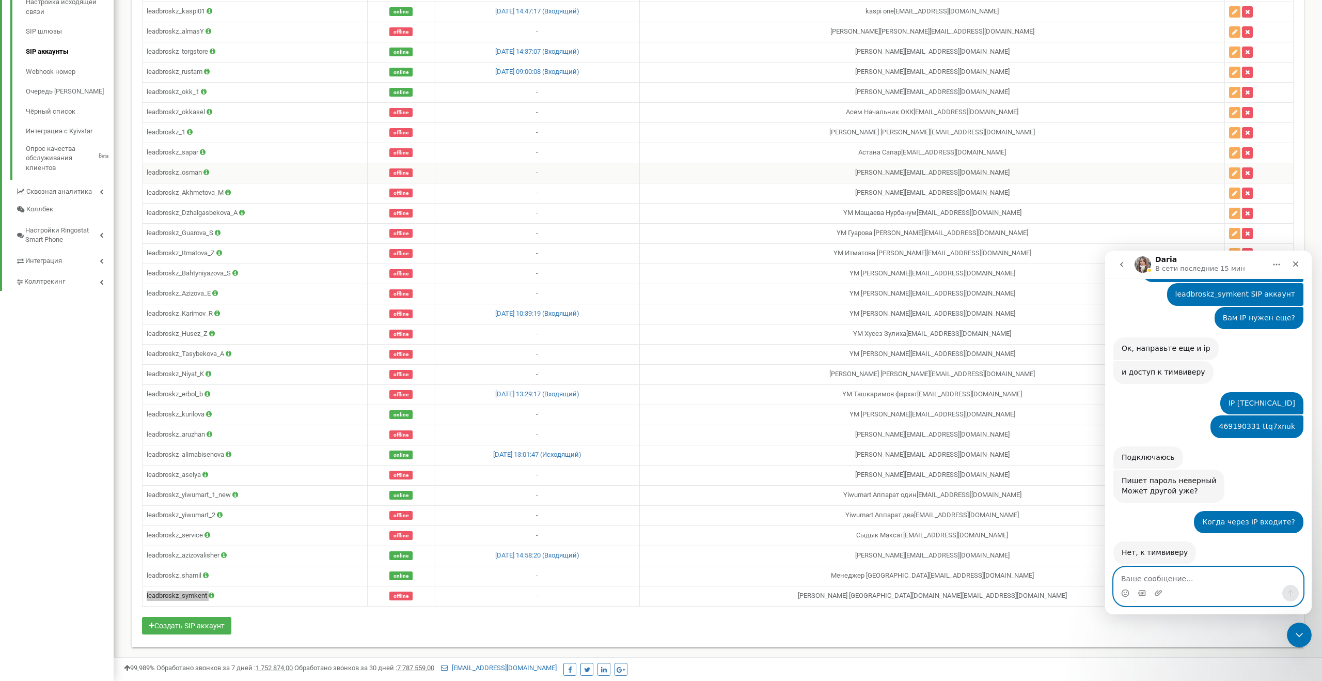
paste textarea "ttq7xnuk"
type textarea "ttq7xnuk"
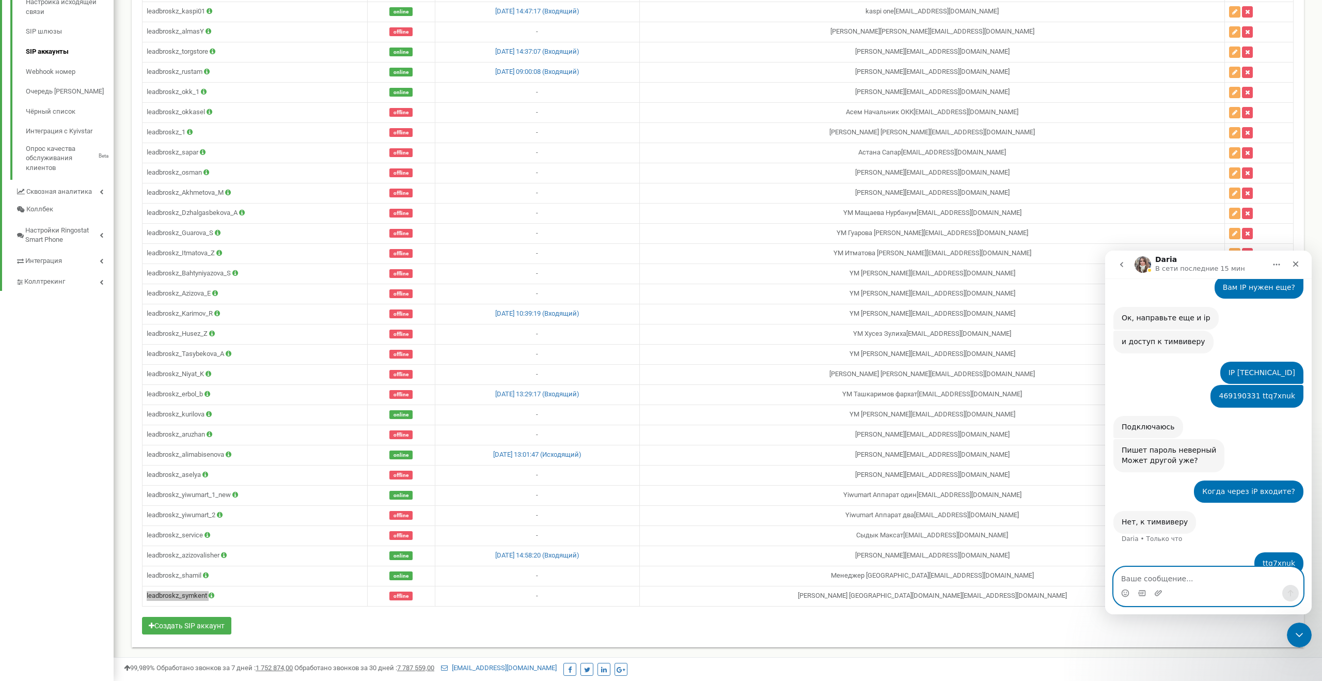
paste textarea "469 190 331"
type textarea "469 190 331"
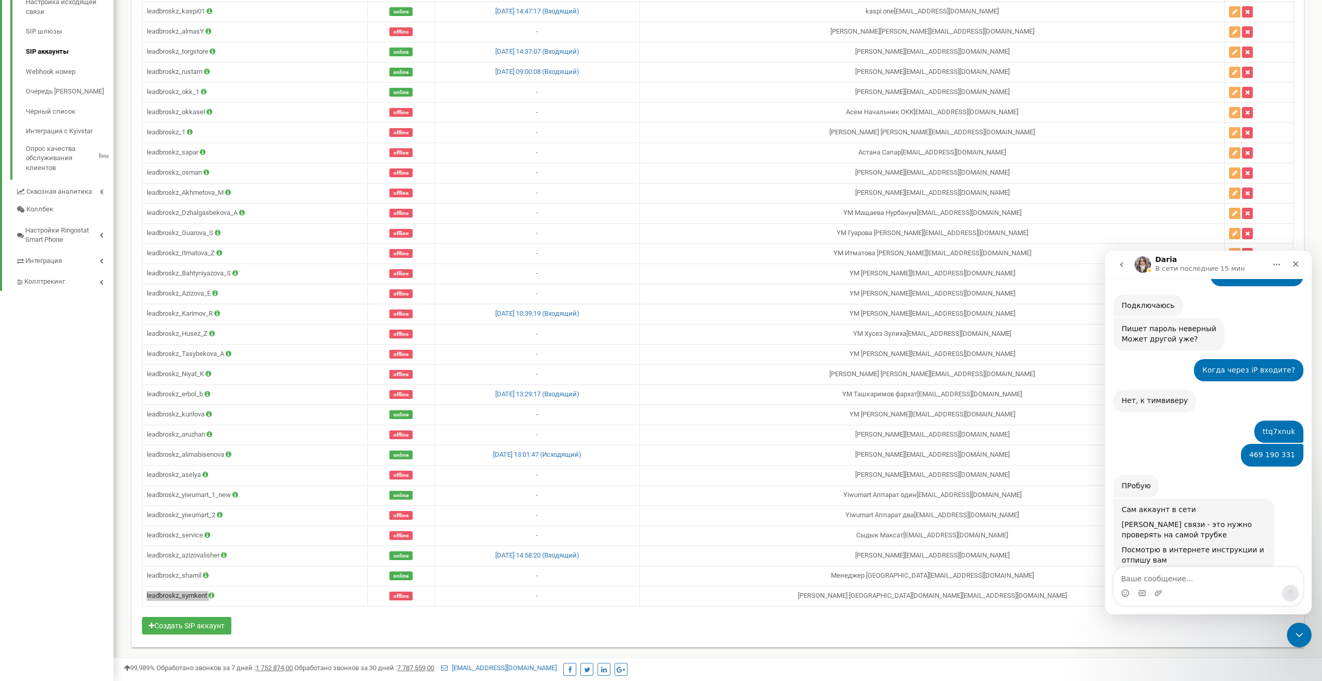
scroll to position [619, 0]
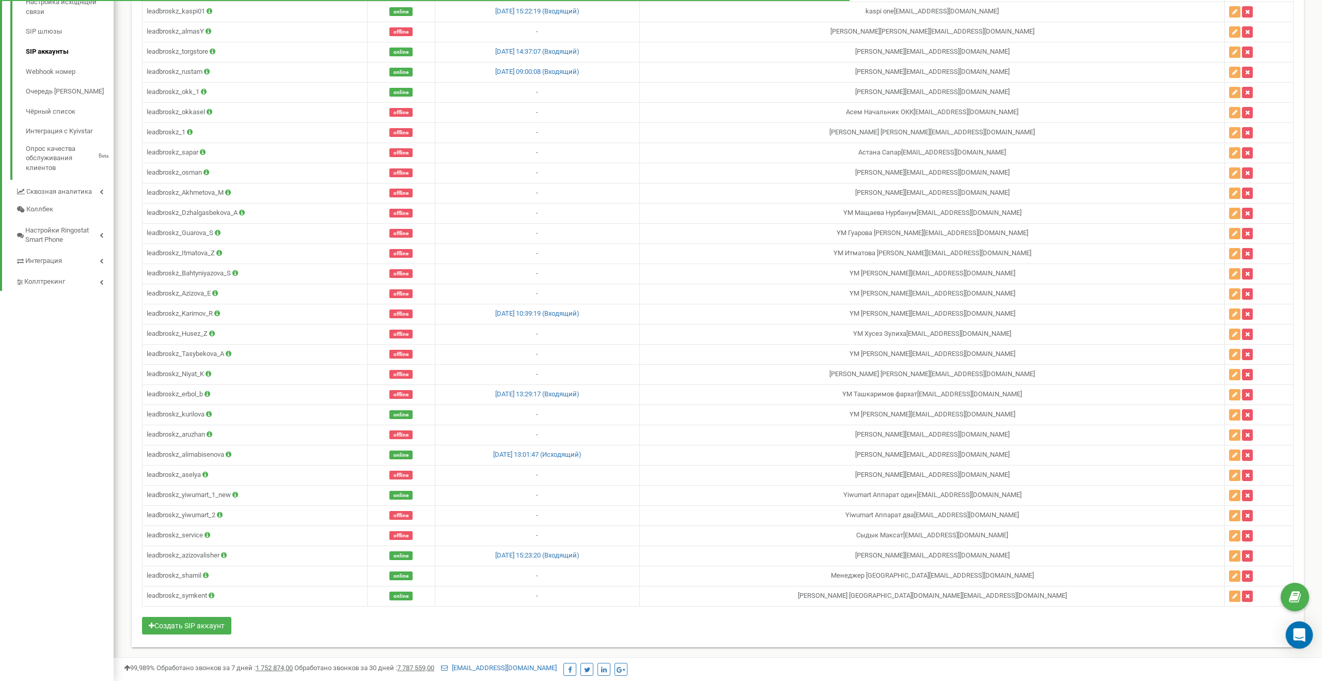
click at [1300, 636] on icon "Open Intercom Messenger" at bounding box center [1299, 634] width 12 height 13
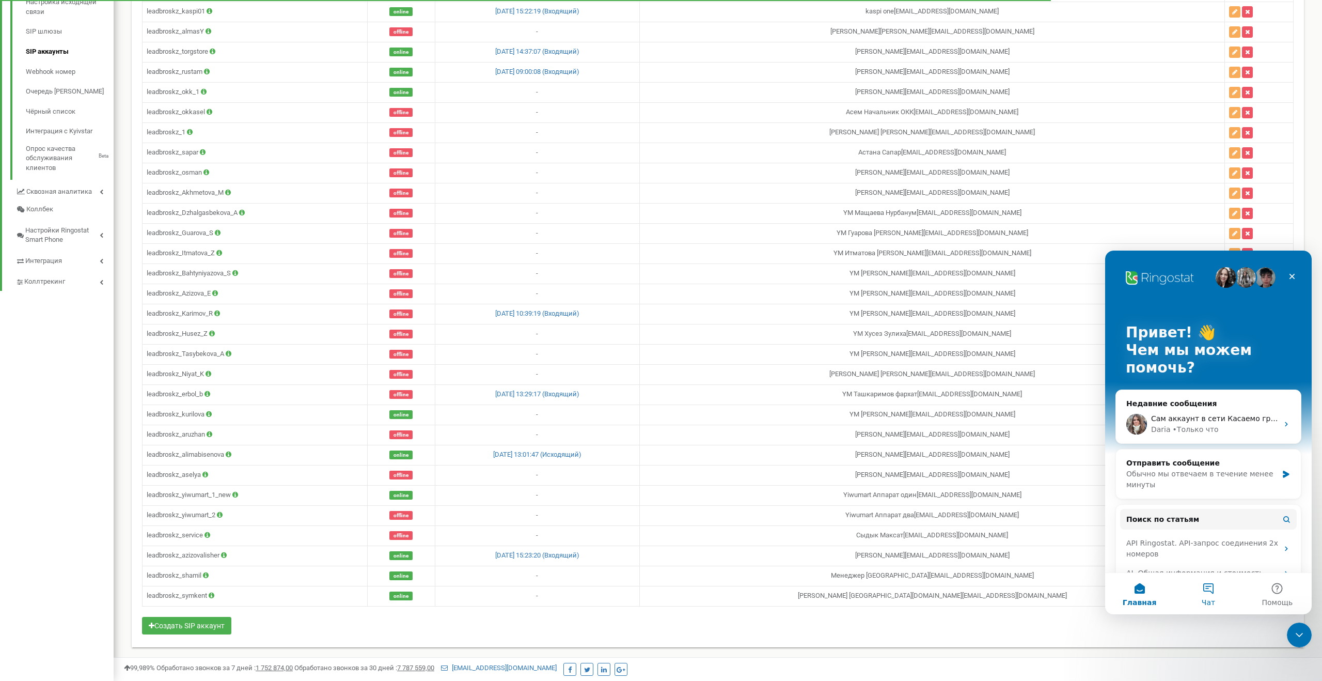
click at [1206, 578] on button "Чат" at bounding box center [1208, 593] width 69 height 41
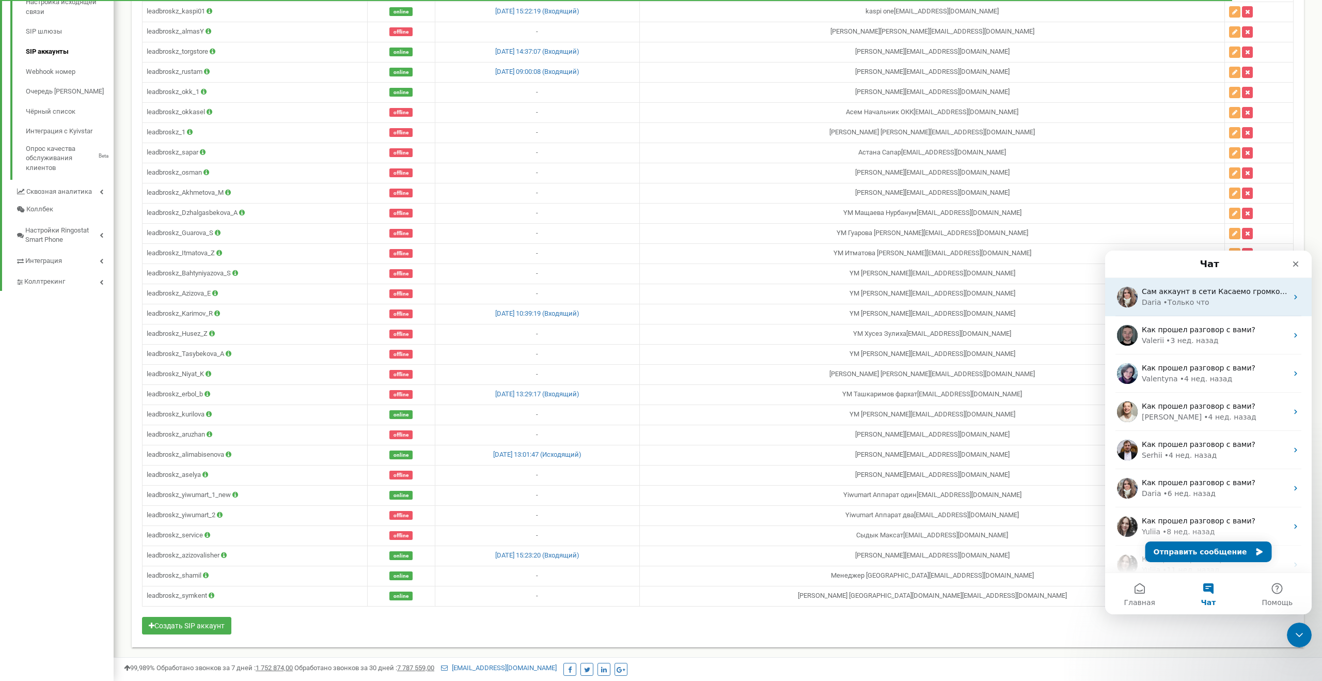
click at [1237, 298] on div "Daria • Только что" at bounding box center [1215, 302] width 146 height 11
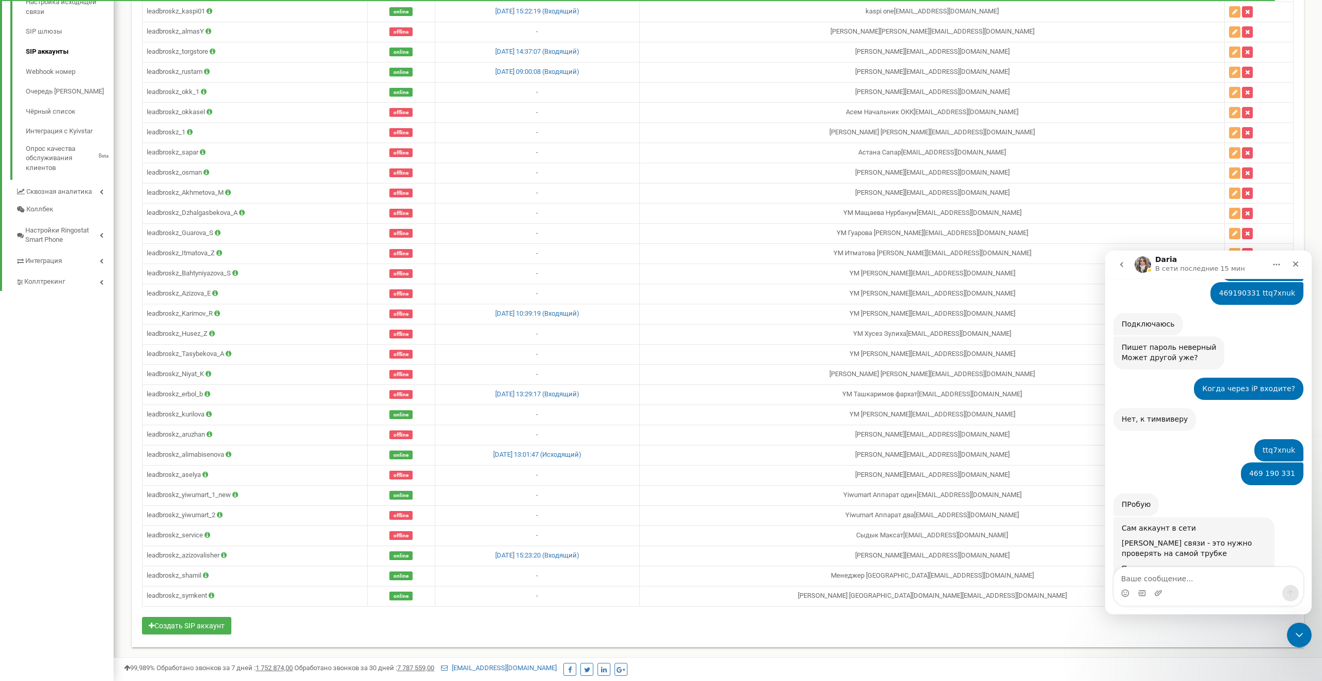
scroll to position [619, 0]
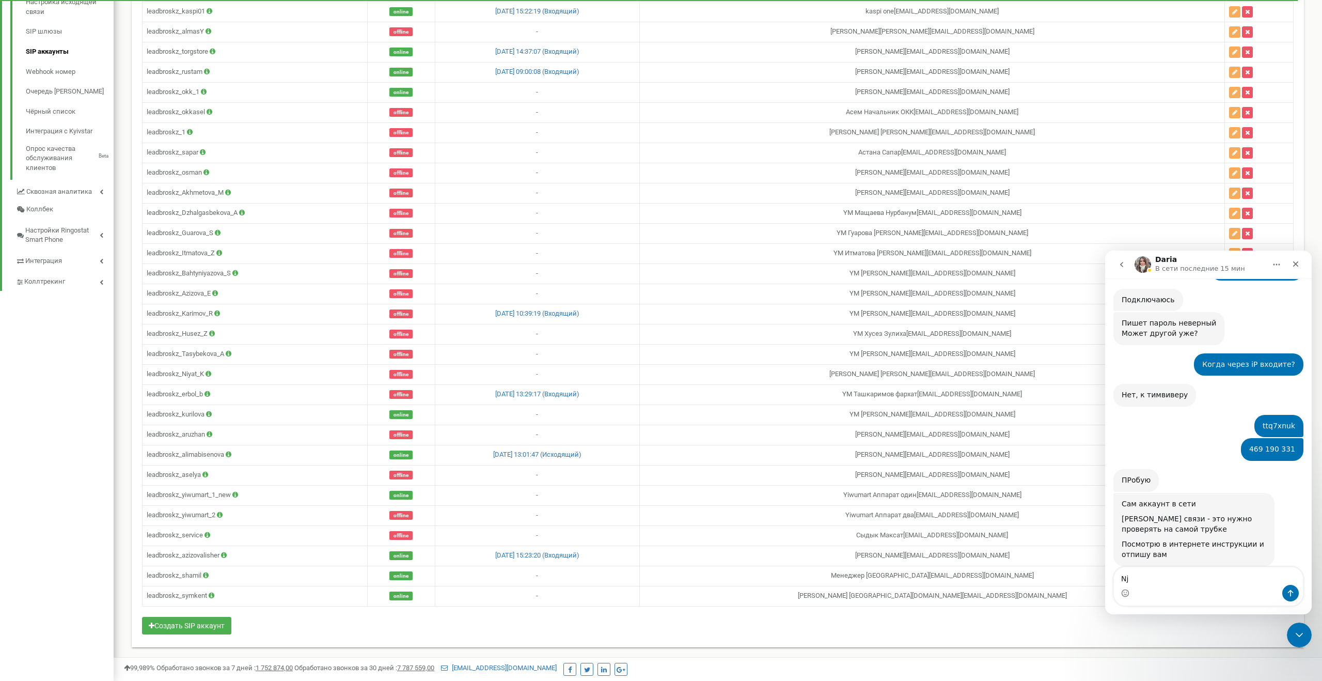
type textarea "N"
type textarea "То есть сейчас можно позвонить?"
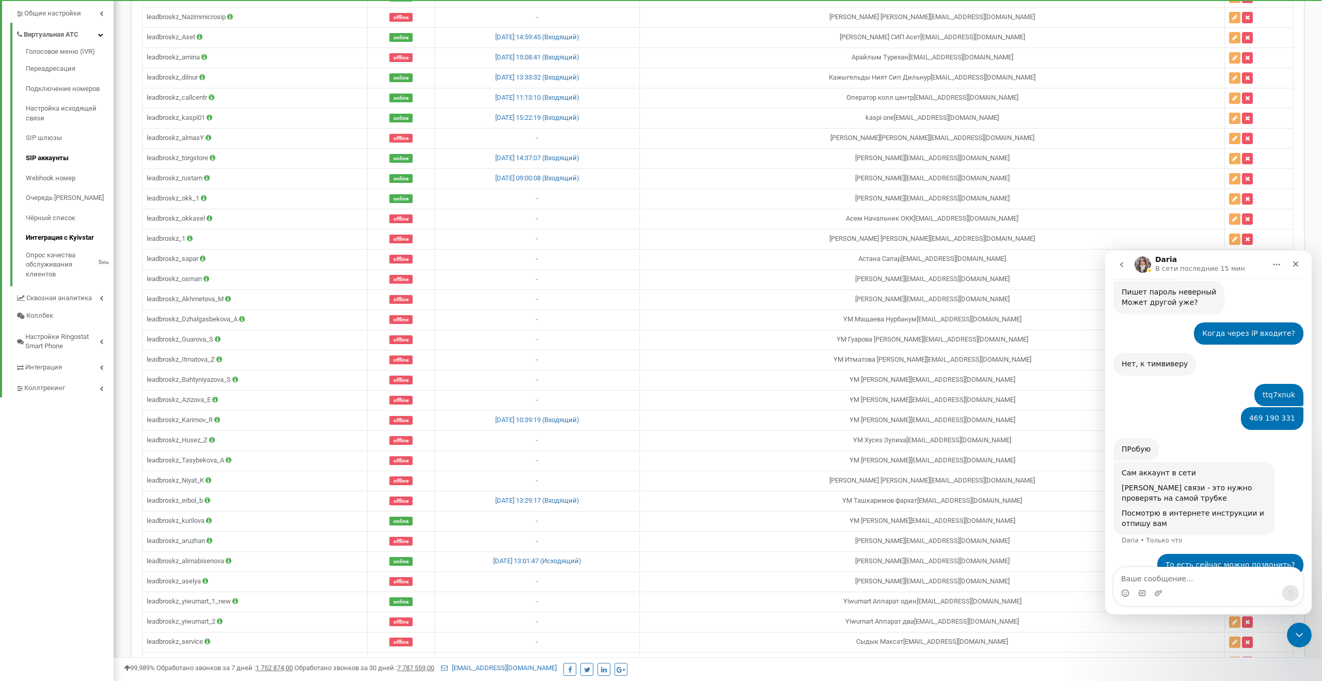
scroll to position [157, 0]
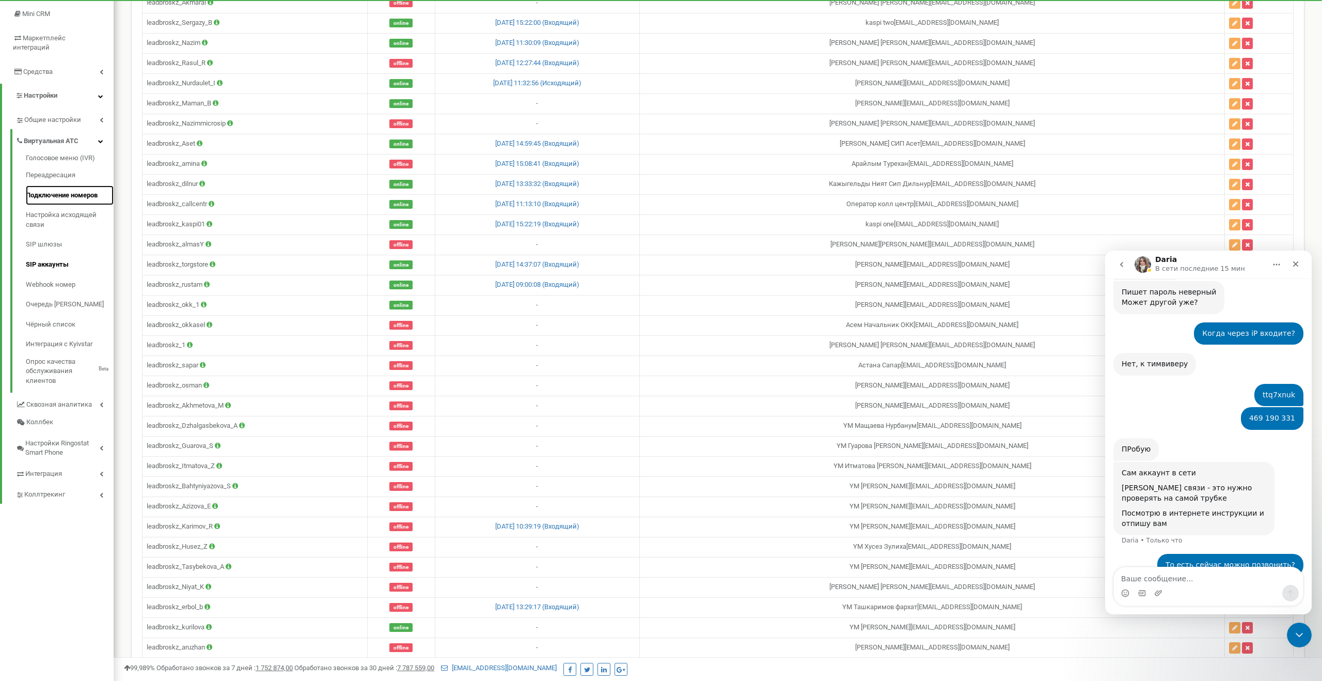
click at [65, 185] on link "Подключение номеров" at bounding box center [70, 195] width 88 height 20
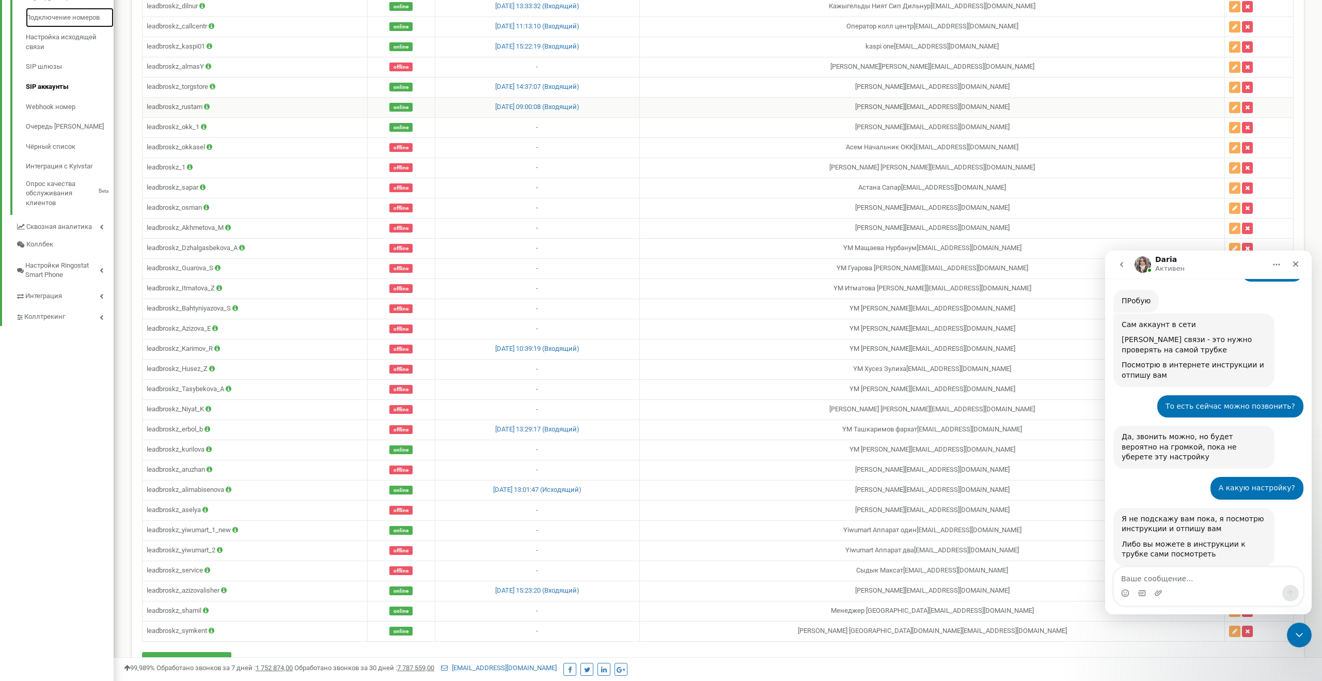
scroll to position [369, 0]
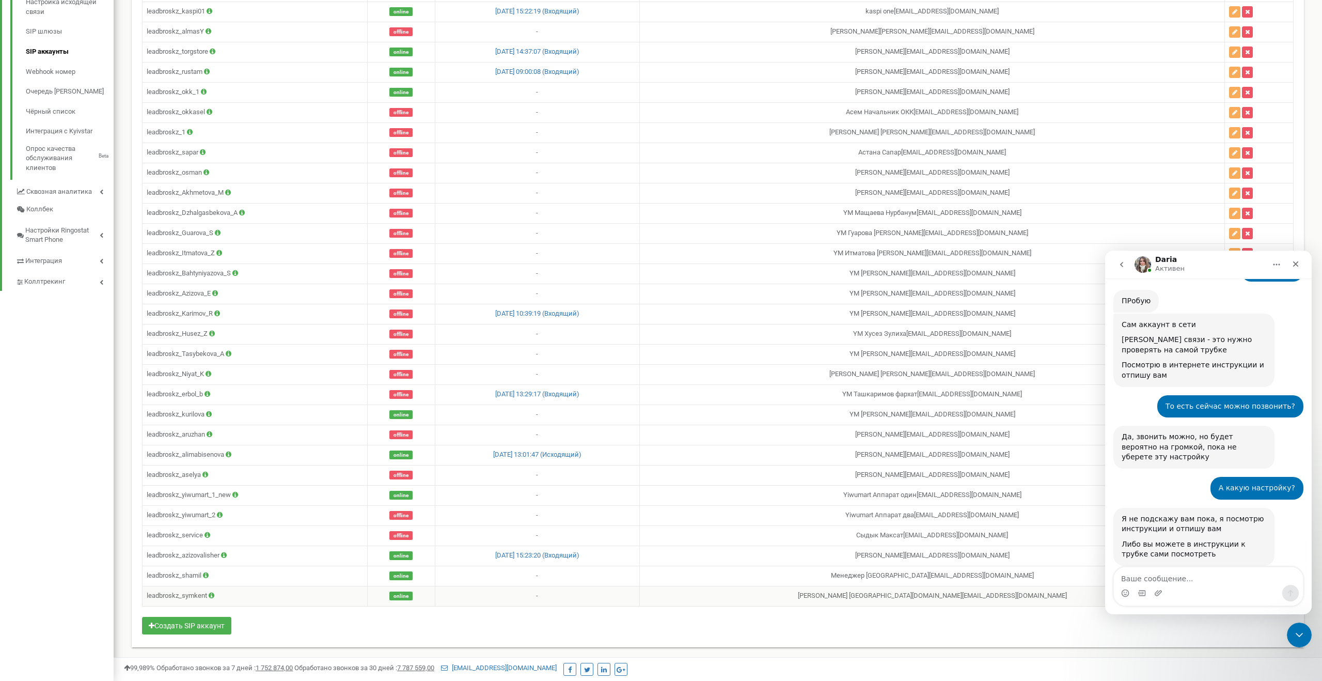
click at [213, 598] on icon at bounding box center [212, 595] width 6 height 7
click at [170, 596] on td "leadbroskz_symkent [PERSON_NAME]: leadbroskz_symkent Шлюз: [DOMAIN_NAME] Номер …" at bounding box center [255, 596] width 225 height 20
click at [342, 579] on td "leadbroskz_shamil" at bounding box center [255, 576] width 225 height 20
click at [256, 536] on div at bounding box center [253, 535] width 9 height 9
drag, startPoint x: 1220, startPoint y: 264, endPoint x: 1237, endPoint y: 285, distance: 26.7
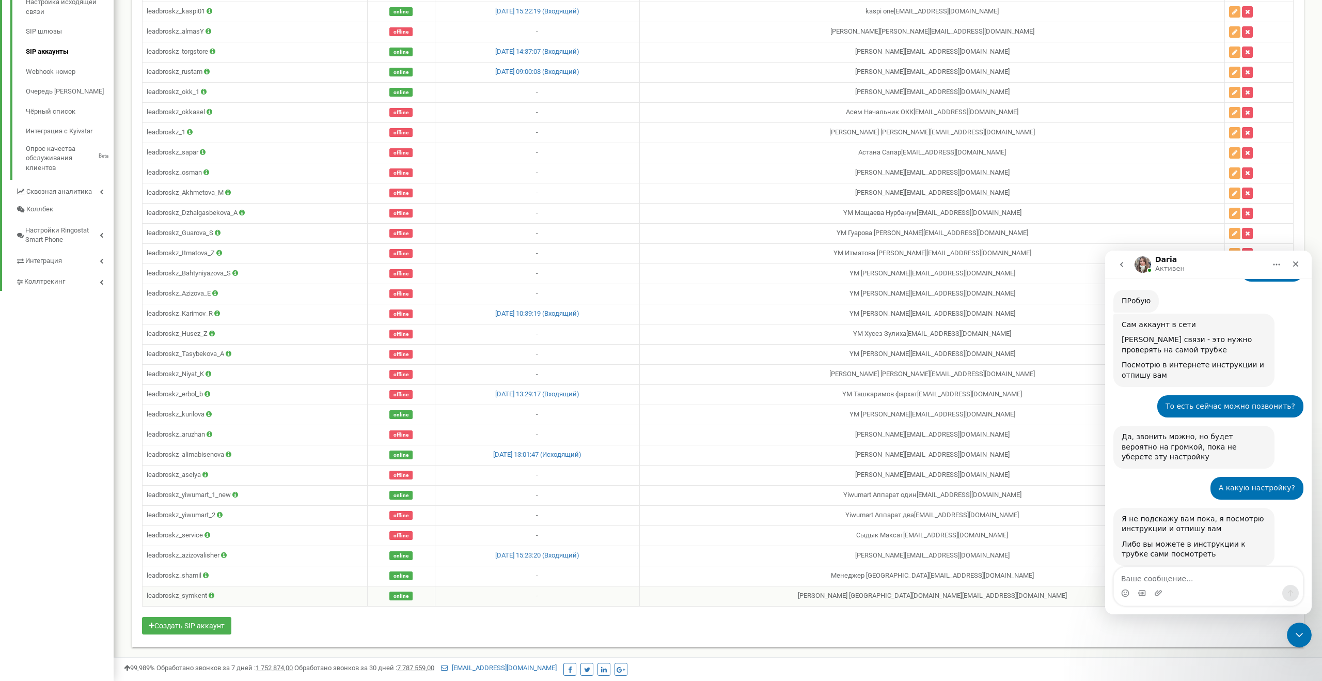
click at [1235, 283] on div "[PERSON_NAME] каждый день помогает бизнесу эффективнее управлять рекламными бюд…" at bounding box center [1208, 433] width 207 height 364
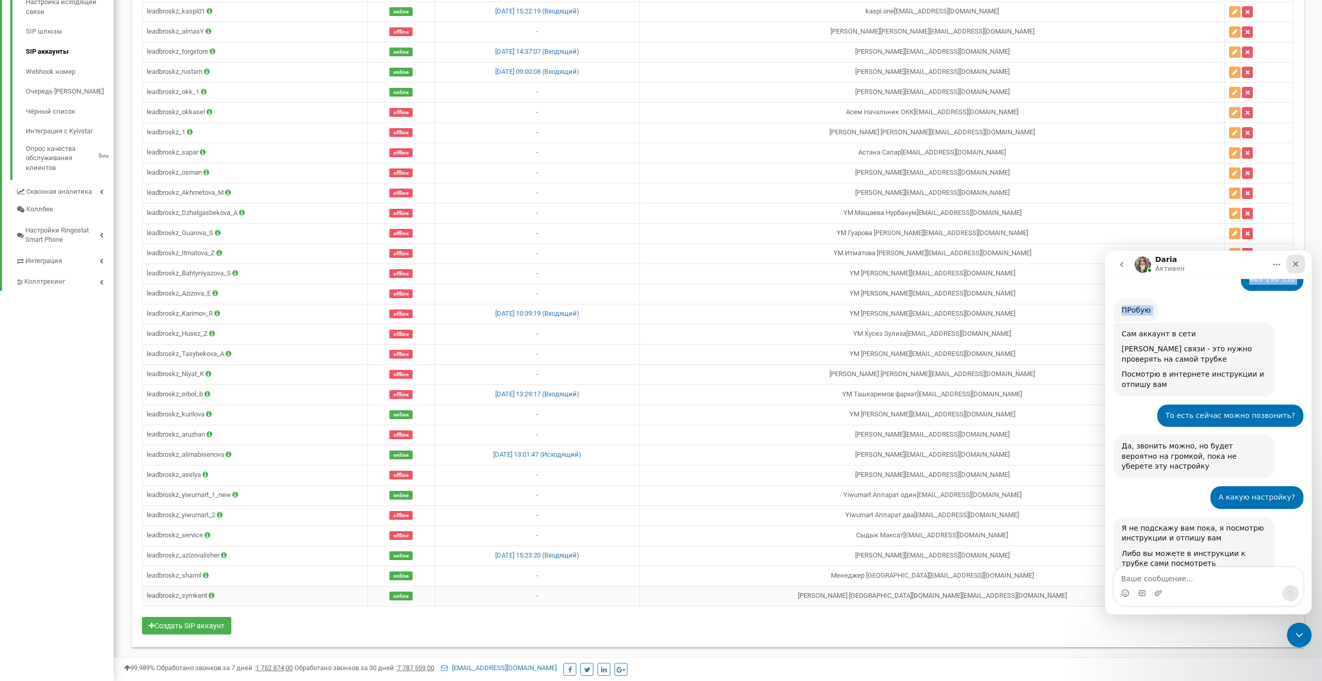
click at [1296, 271] on div "Закрыть" at bounding box center [1296, 264] width 19 height 19
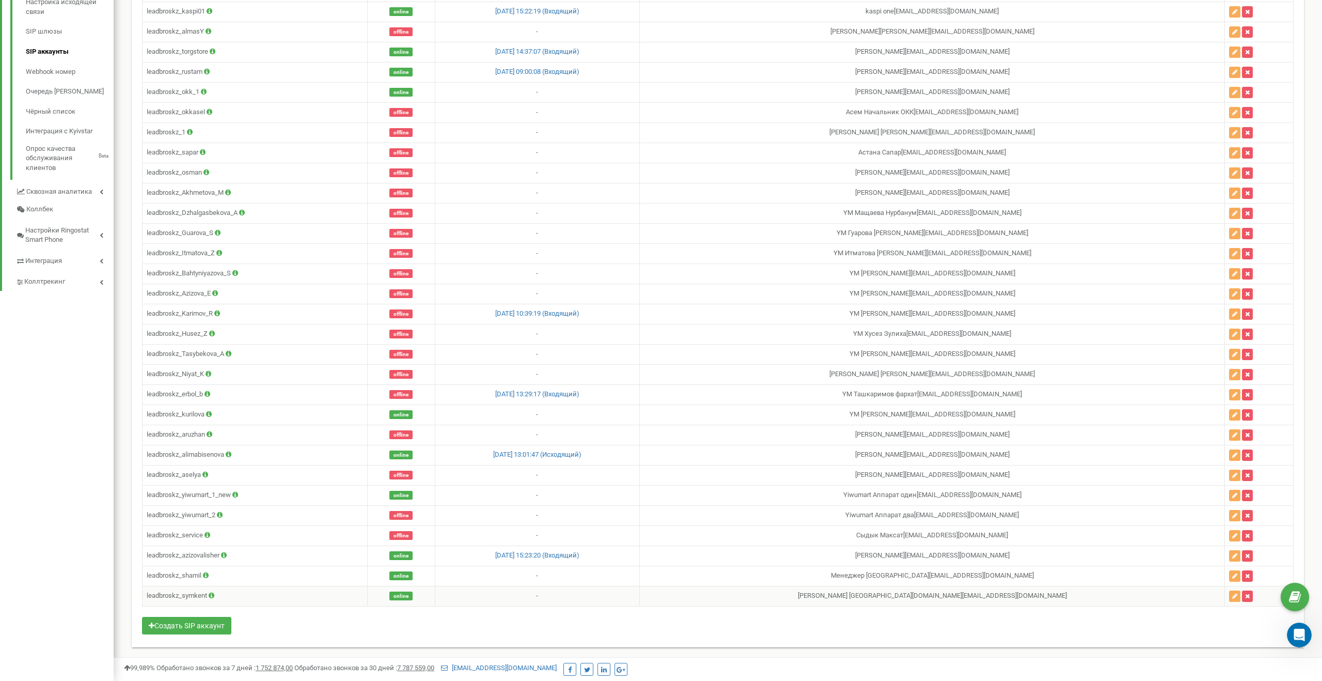
scroll to position [798, 0]
click at [1229, 594] on button "button" at bounding box center [1234, 595] width 11 height 11
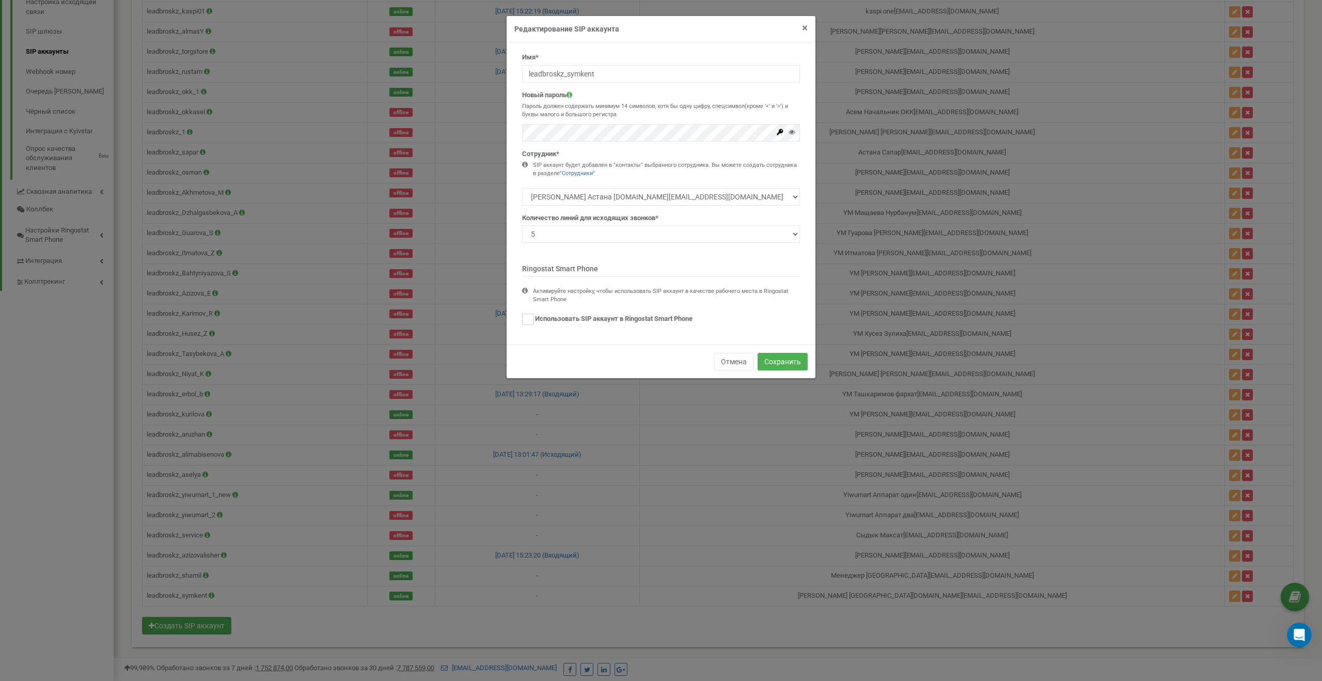
click at [804, 27] on span "×" at bounding box center [805, 28] width 6 height 12
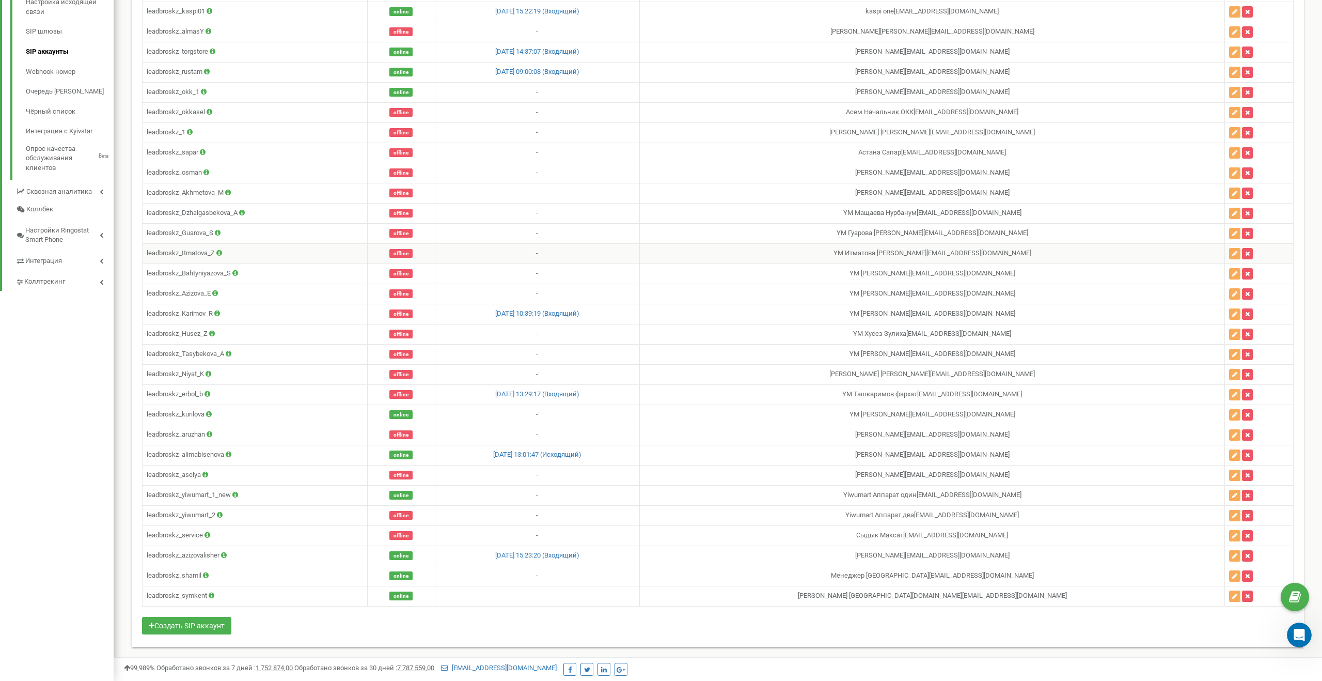
scroll to position [995, 0]
drag, startPoint x: 144, startPoint y: 595, endPoint x: 208, endPoint y: 601, distance: 64.9
click at [208, 601] on td "leadbroskz_symkent" at bounding box center [255, 596] width 225 height 20
copy td "leadbroskz_symkent"
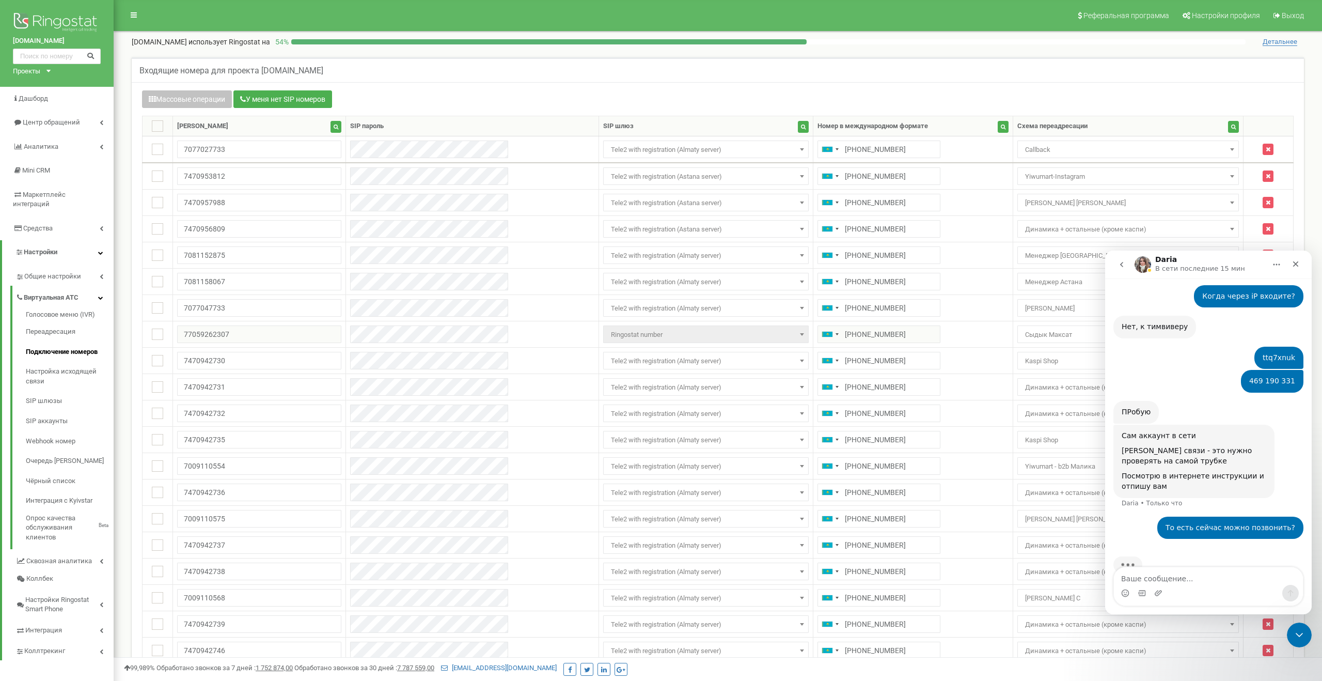
scroll to position [690, 0]
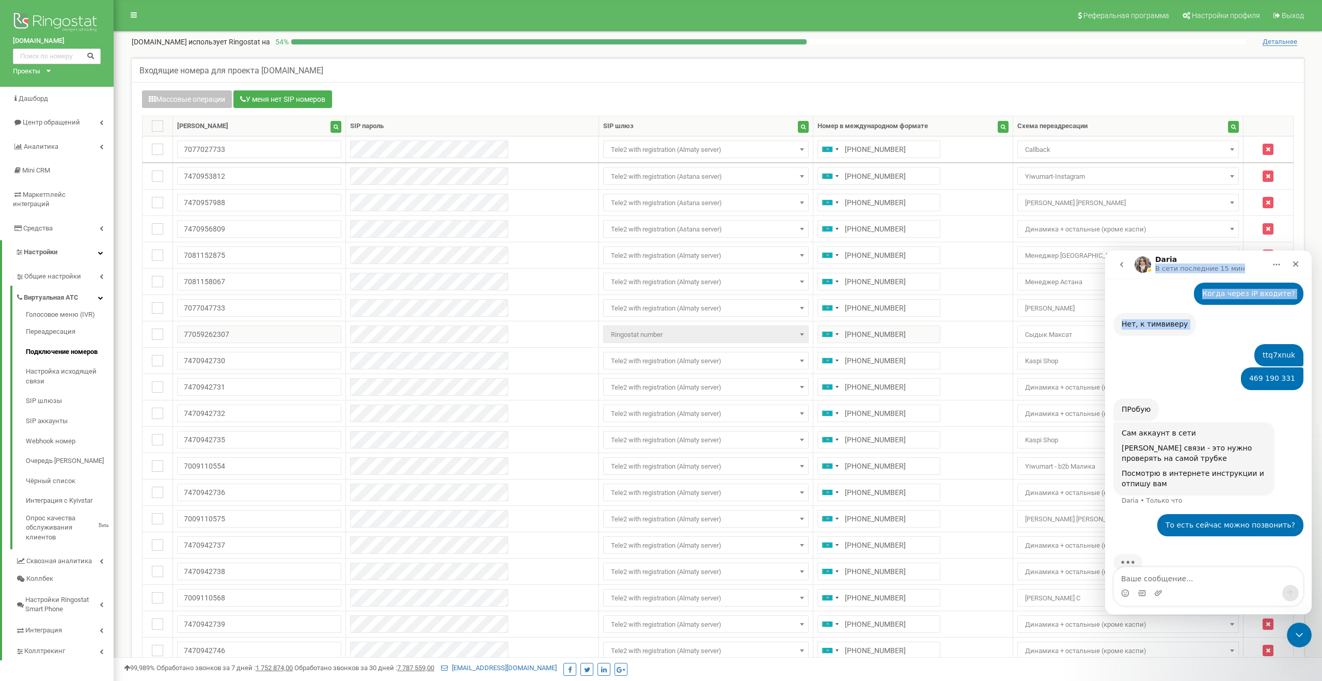
drag, startPoint x: 1193, startPoint y: 258, endPoint x: 1206, endPoint y: 292, distance: 36.5
click at [1206, 292] on div "Daria В сети последние 15 мин Ringostat каждый день помогает бизнесу эффективне…" at bounding box center [1208, 433] width 207 height 364
click at [1127, 272] on button "go back" at bounding box center [1122, 265] width 20 height 20
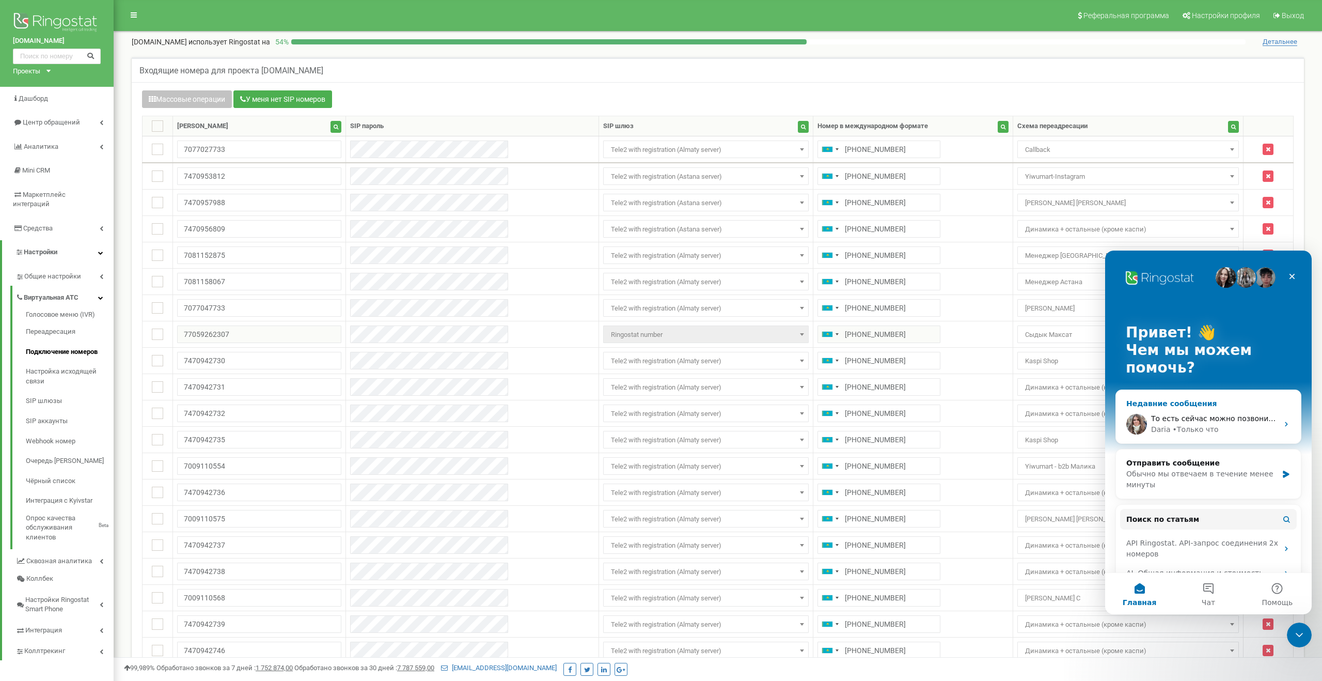
click at [1197, 407] on div "То есть сейчас можно позвонить? Daria • Только что" at bounding box center [1208, 424] width 185 height 38
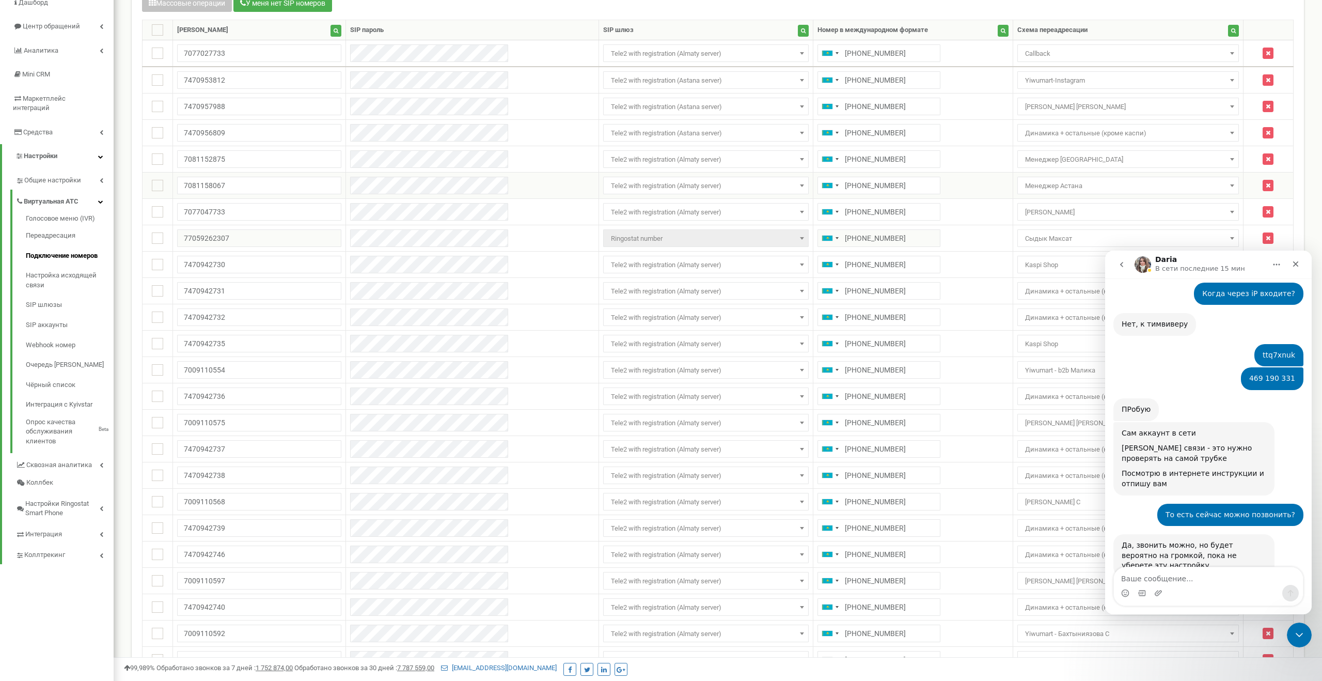
scroll to position [701, 0]
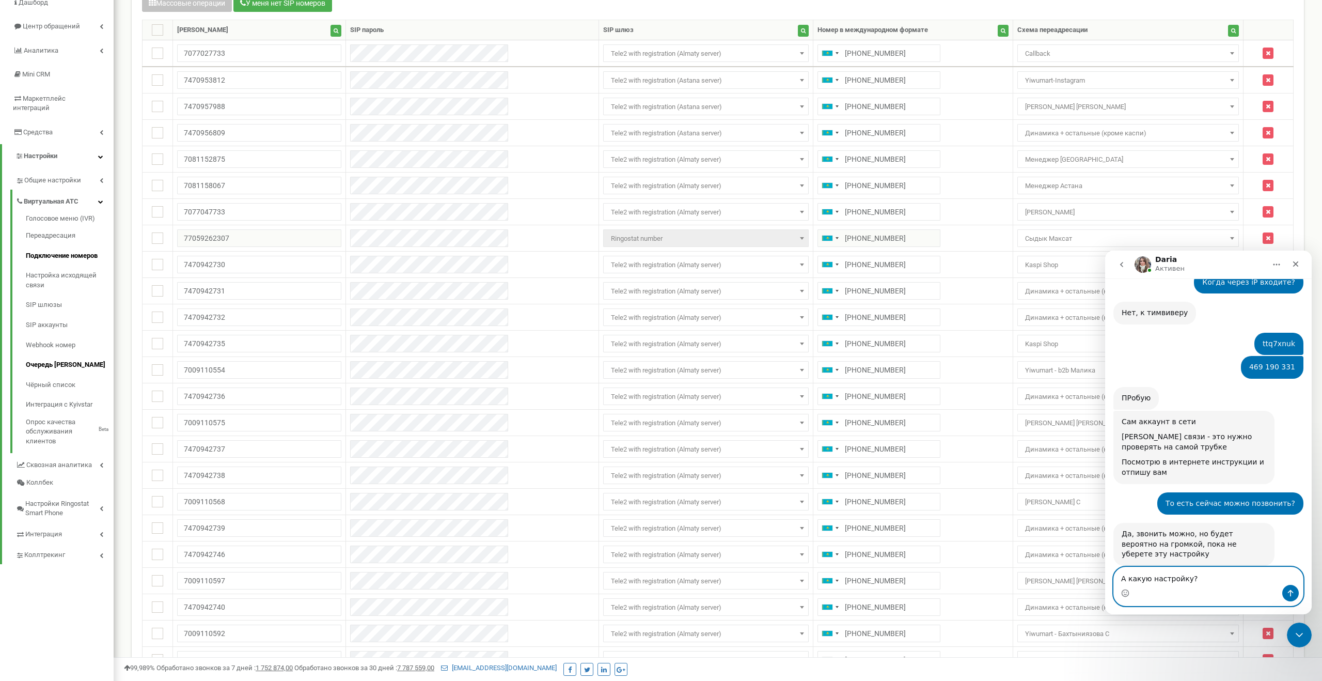
type textarea "А какую настройку?"
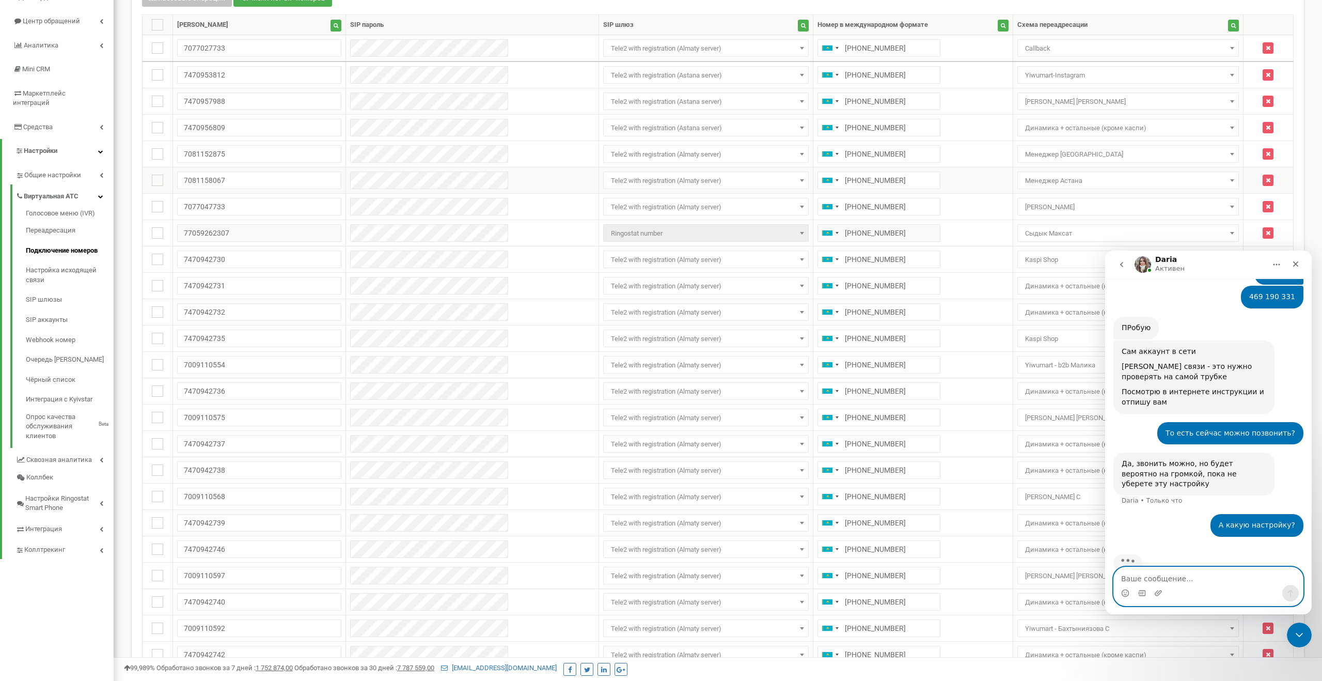
scroll to position [114, 0]
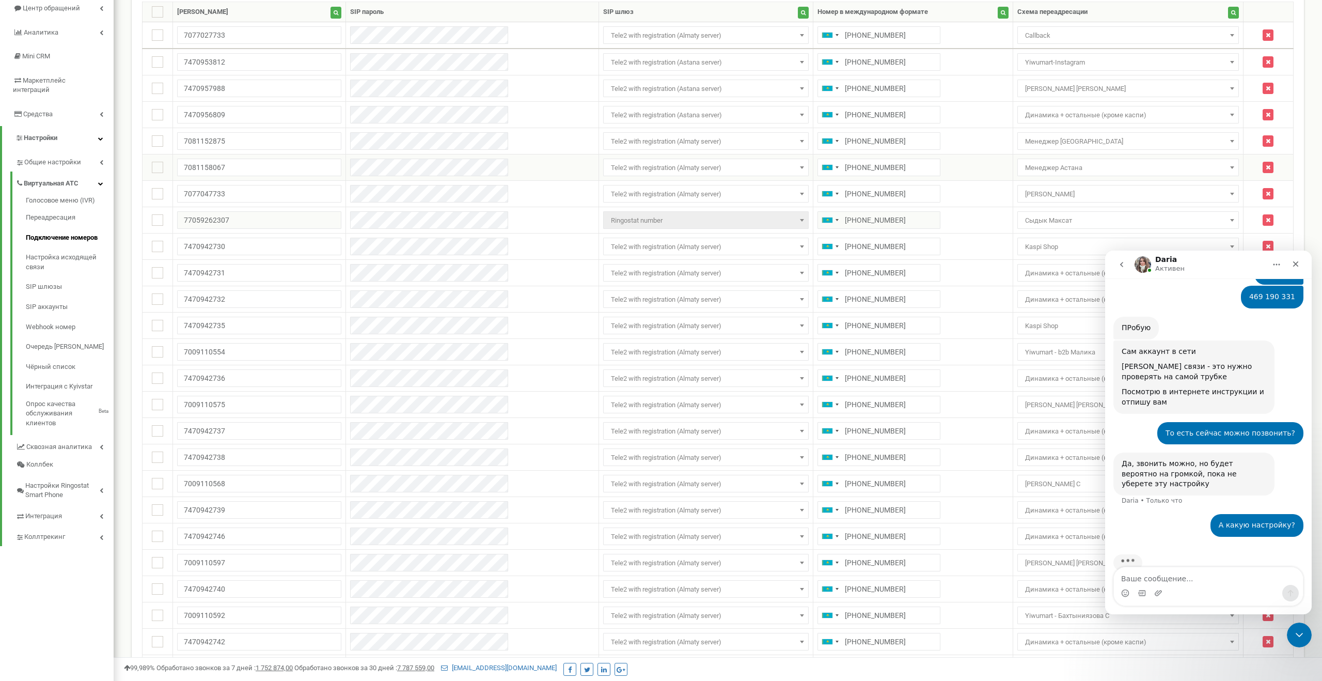
click at [1076, 163] on span "Менеджер Астана" at bounding box center [1128, 168] width 214 height 14
click at [1074, 145] on span "Менеджер [GEOGRAPHIC_DATA]" at bounding box center [1128, 141] width 214 height 14
click at [917, 142] on td "+77081152875" at bounding box center [914, 141] width 200 height 26
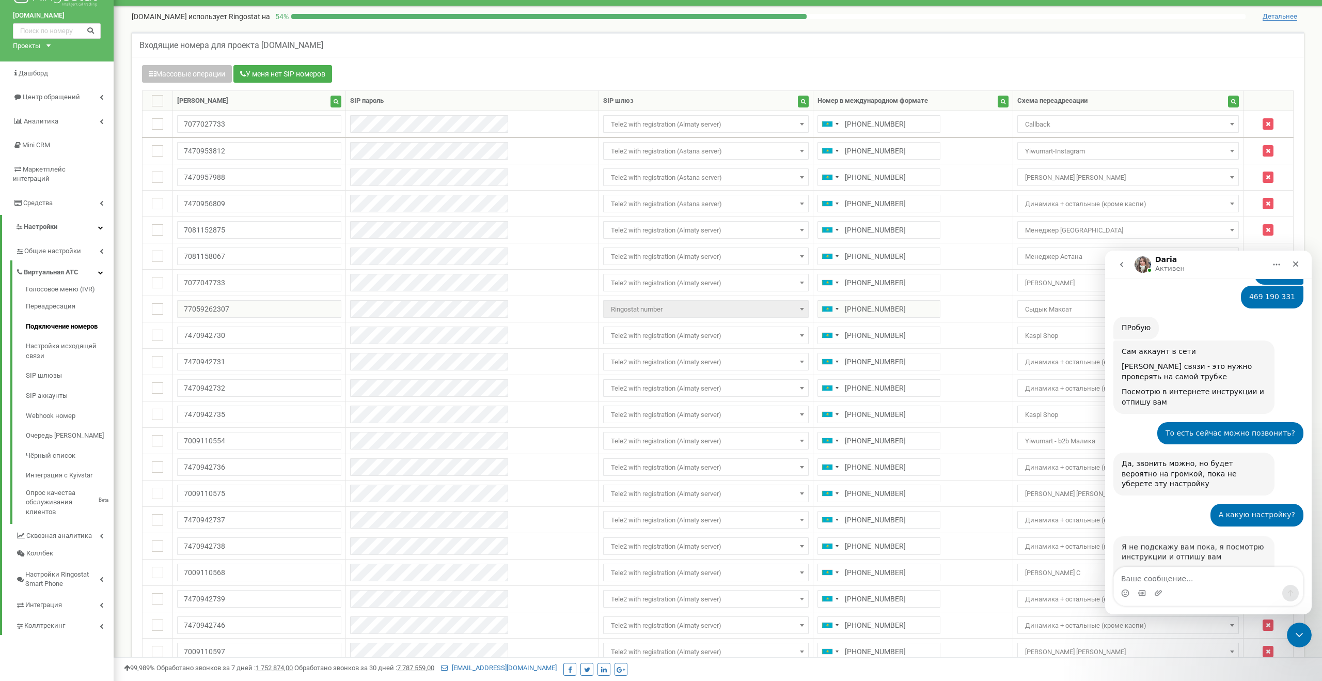
scroll to position [798, 0]
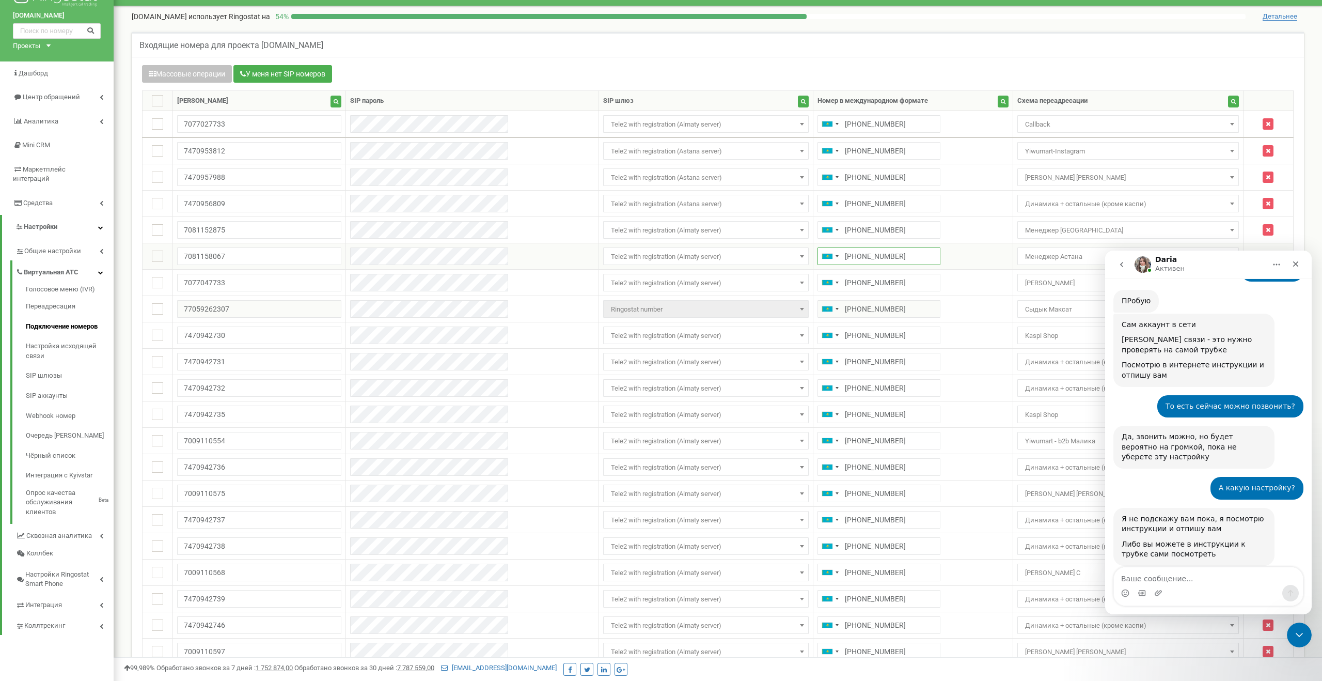
click at [818, 251] on input "+77081158067" at bounding box center [879, 256] width 123 height 18
click at [1043, 259] on span "Менеджер Астана" at bounding box center [1128, 256] width 214 height 14
click at [1045, 236] on span "Менеджер [GEOGRAPHIC_DATA]" at bounding box center [1128, 230] width 214 height 14
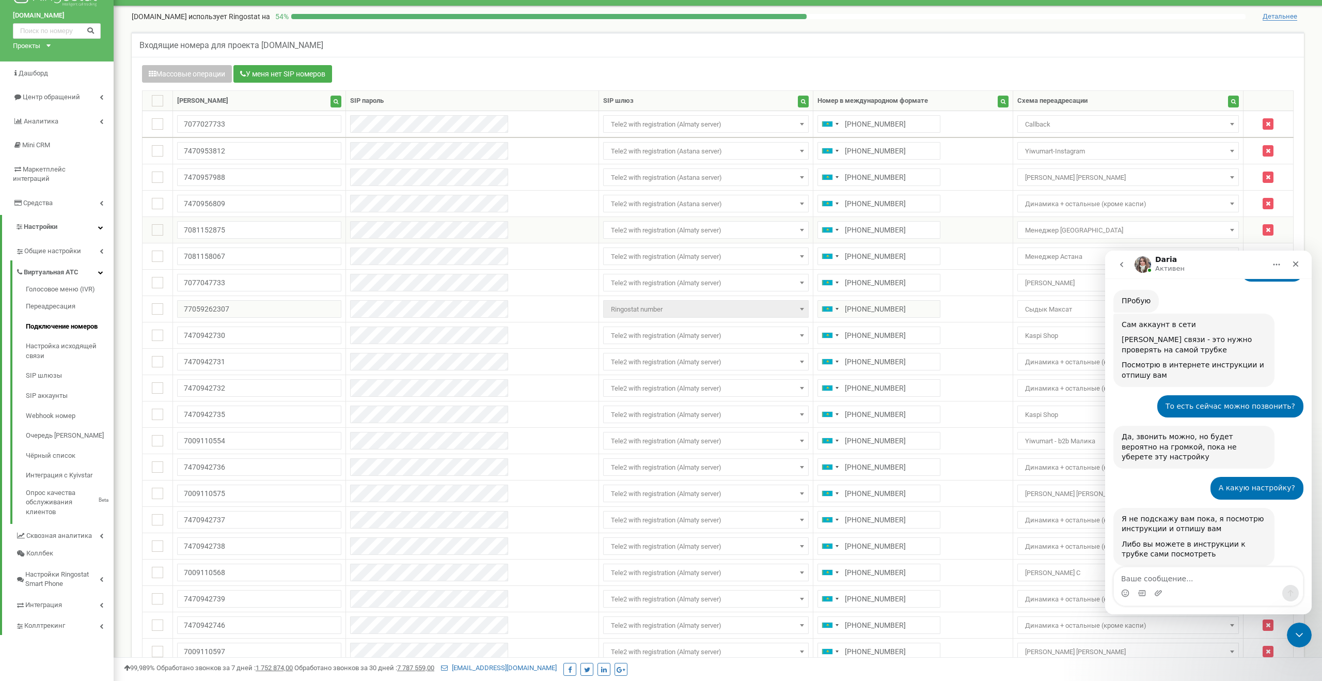
click at [1045, 236] on span "Менеджер [GEOGRAPHIC_DATA]" at bounding box center [1128, 230] width 214 height 14
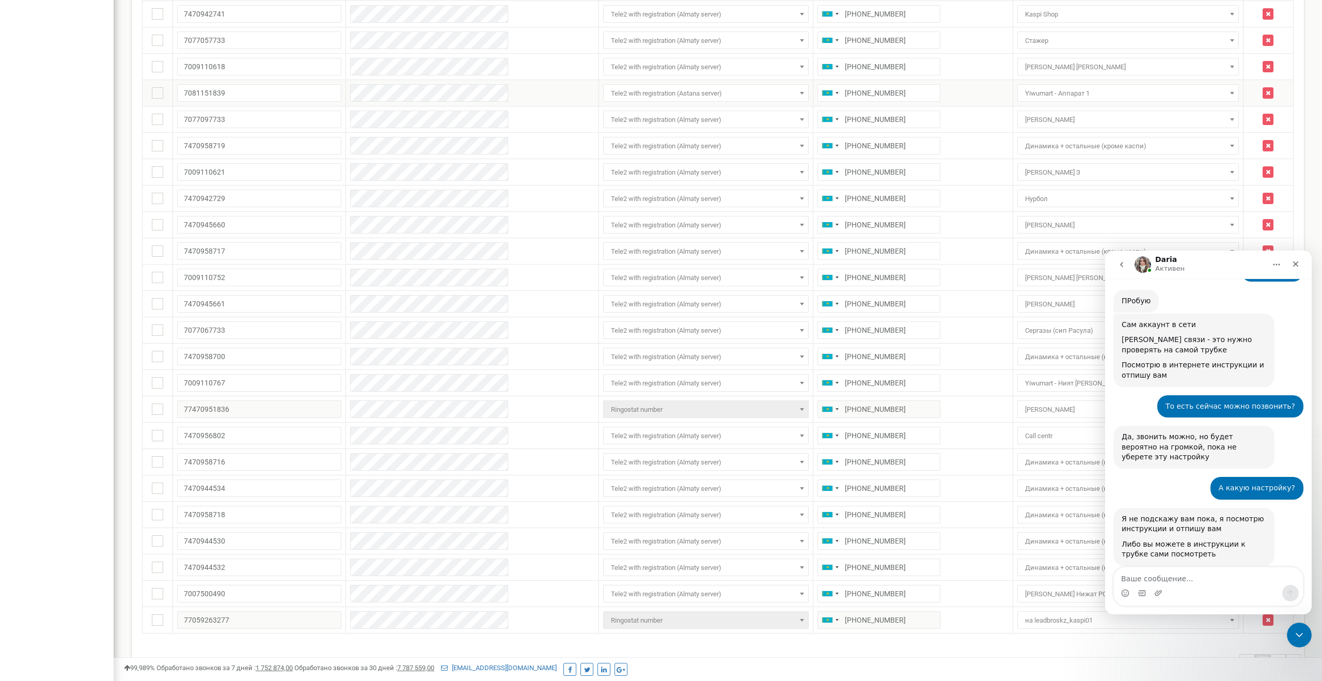
scroll to position [884, 0]
